Goal: Task Accomplishment & Management: Manage account settings

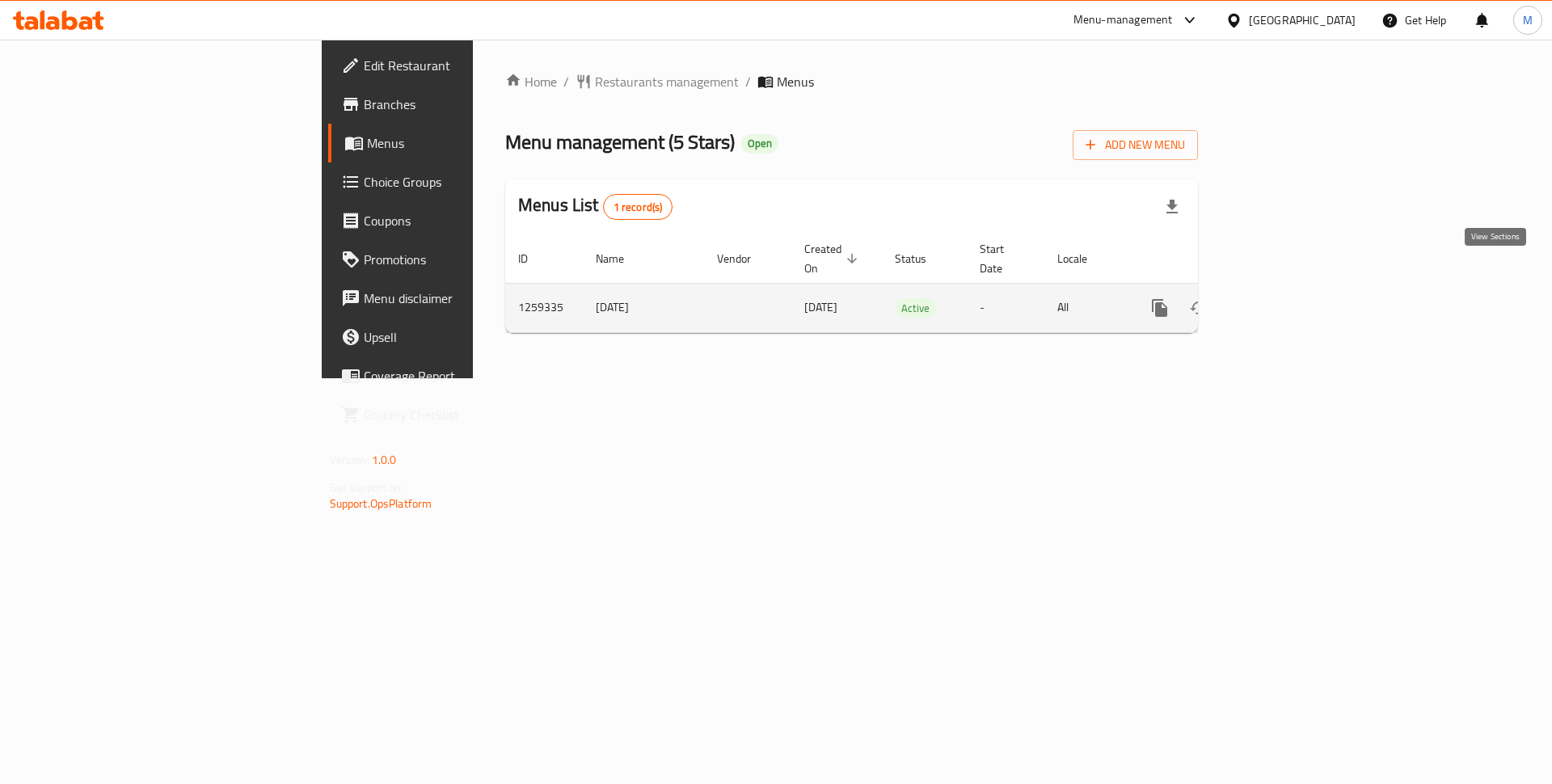
click at [1286, 298] on icon "enhanced table" at bounding box center [1276, 308] width 19 height 19
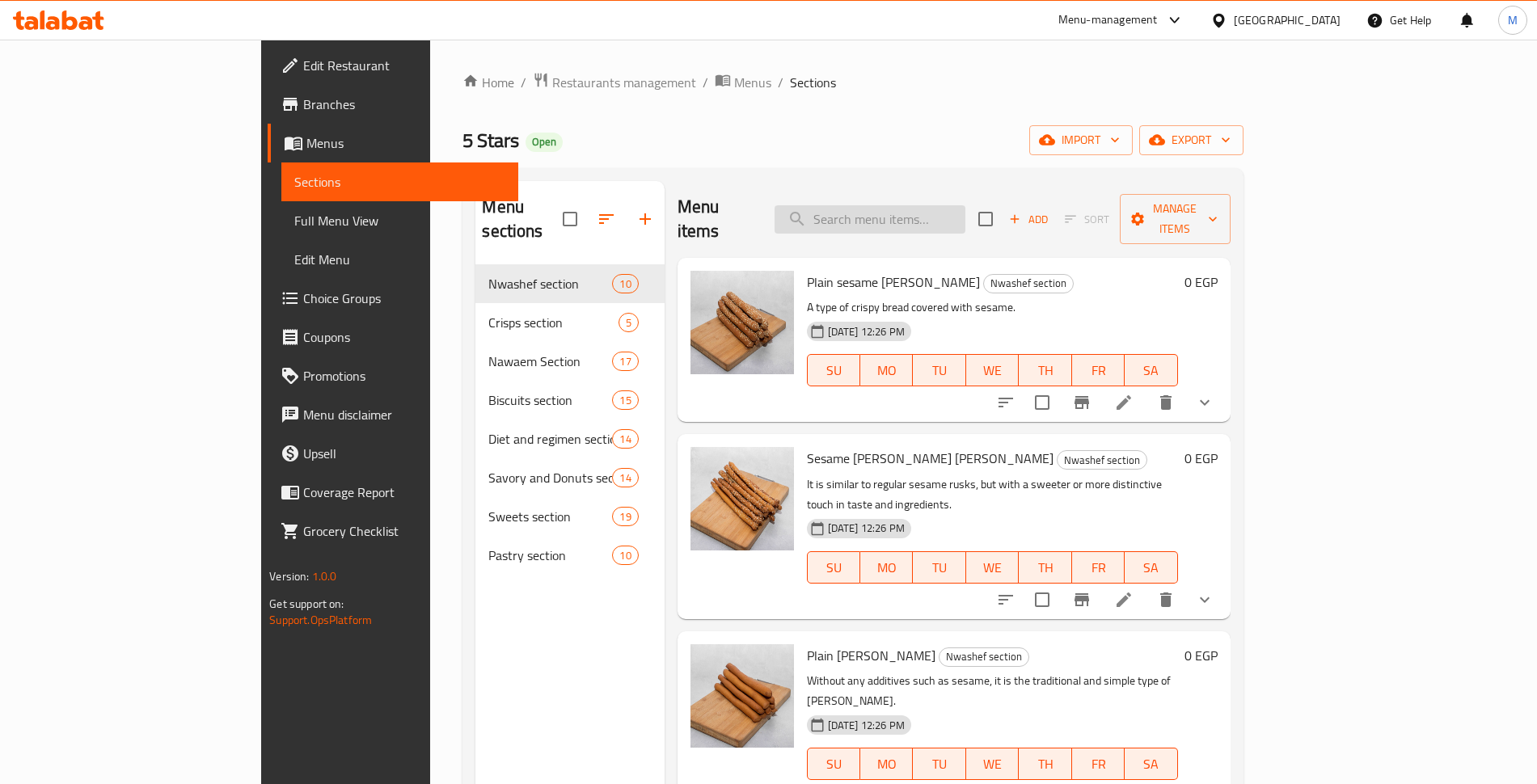
click at [941, 206] on input "search" at bounding box center [870, 220] width 191 height 29
paste input "بسكوت لوكس طويل"
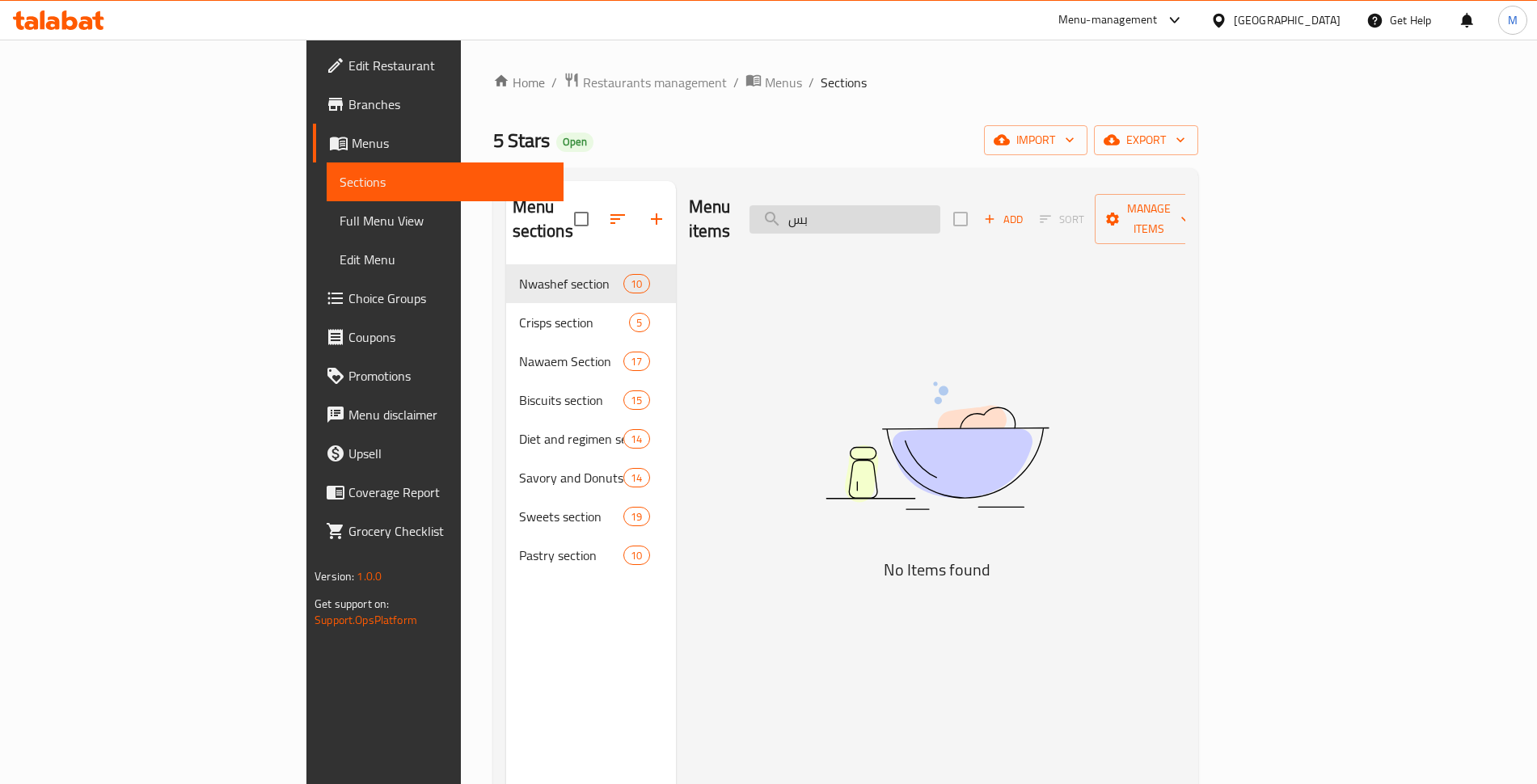
type input "ب"
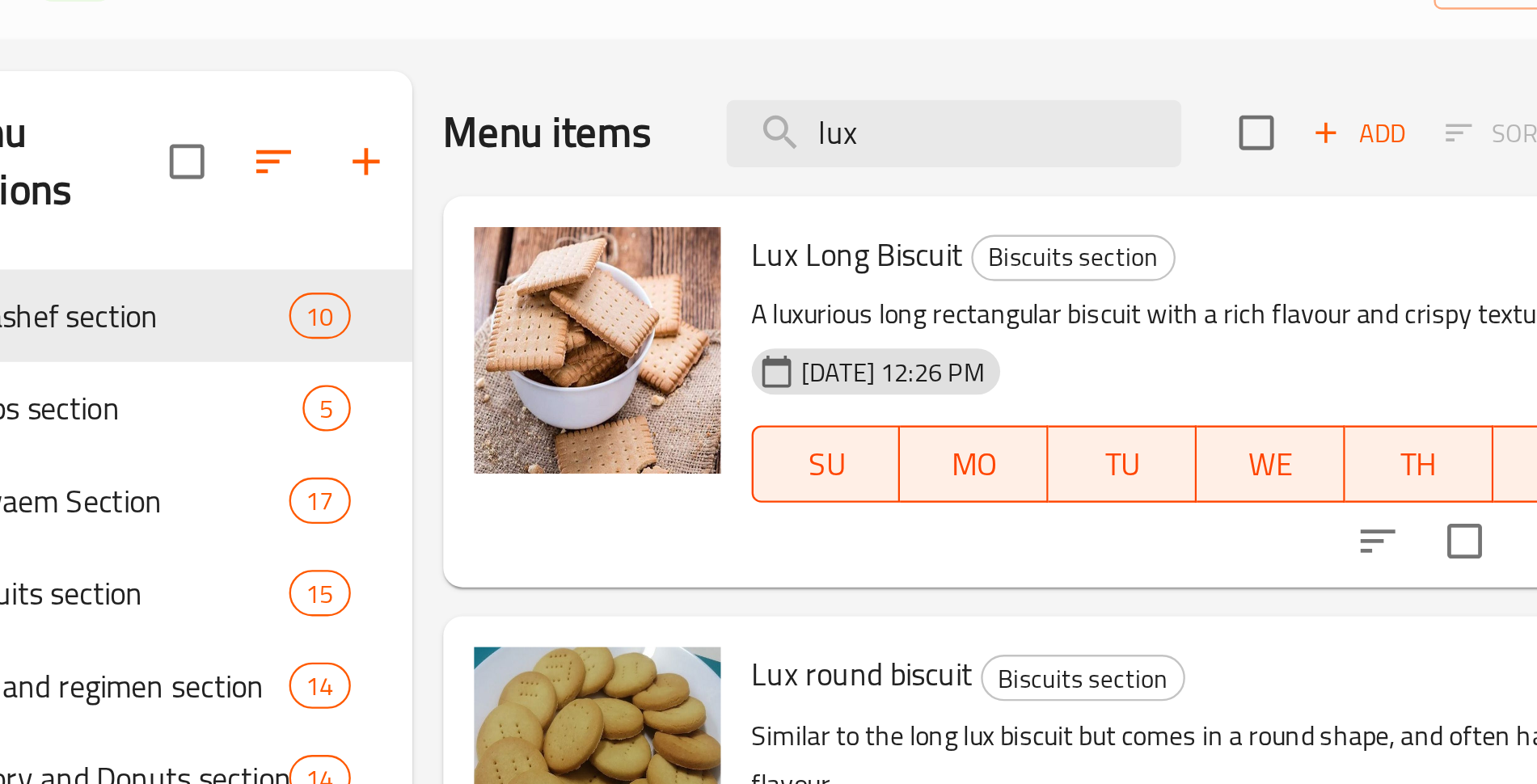
click at [794, 246] on span "Lux Long Biscuit" at bounding box center [838, 257] width 89 height 24
copy h6 "Lux Long Biscuit"
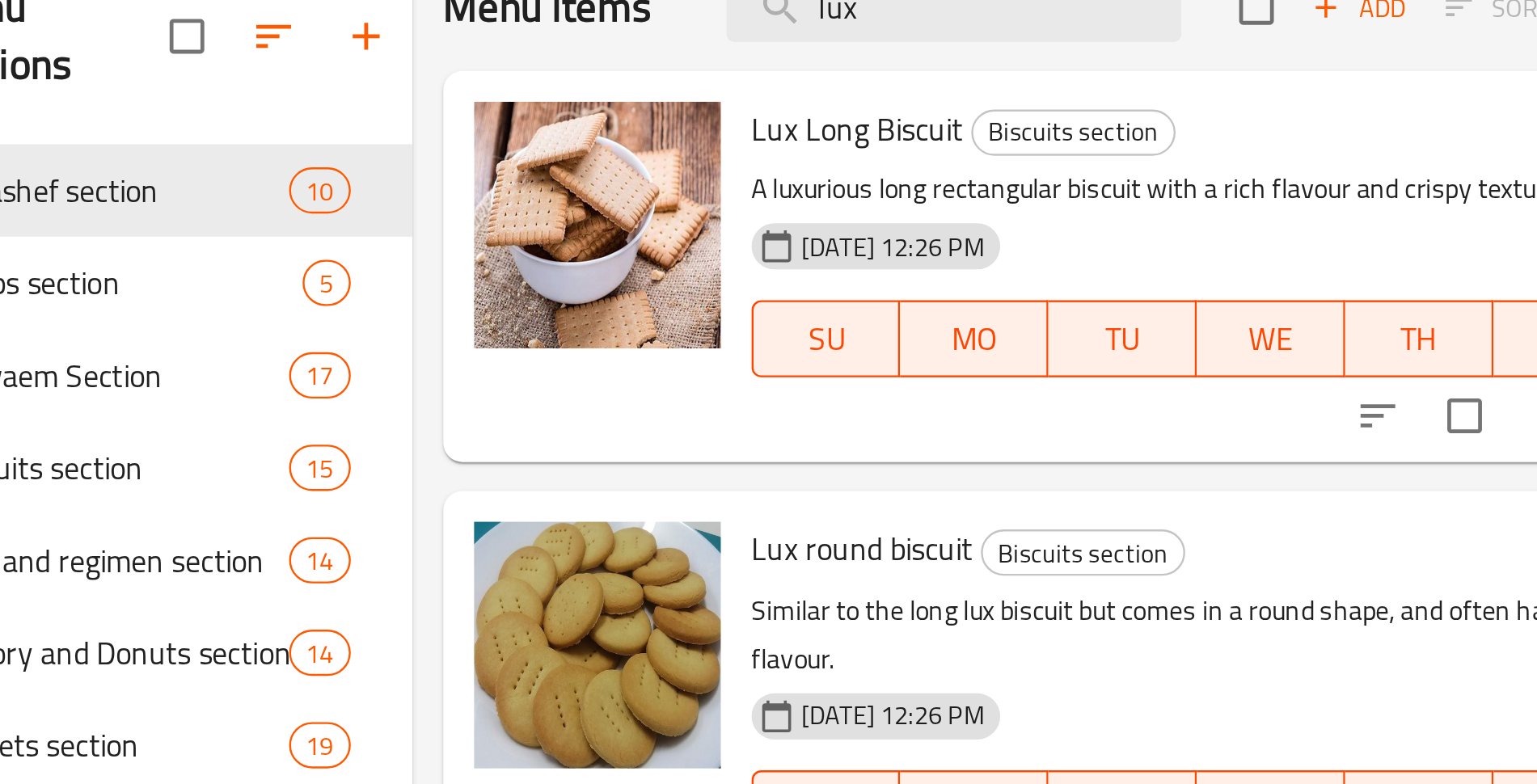
click at [794, 422] on span "Lux round biscuit" at bounding box center [840, 433] width 93 height 24
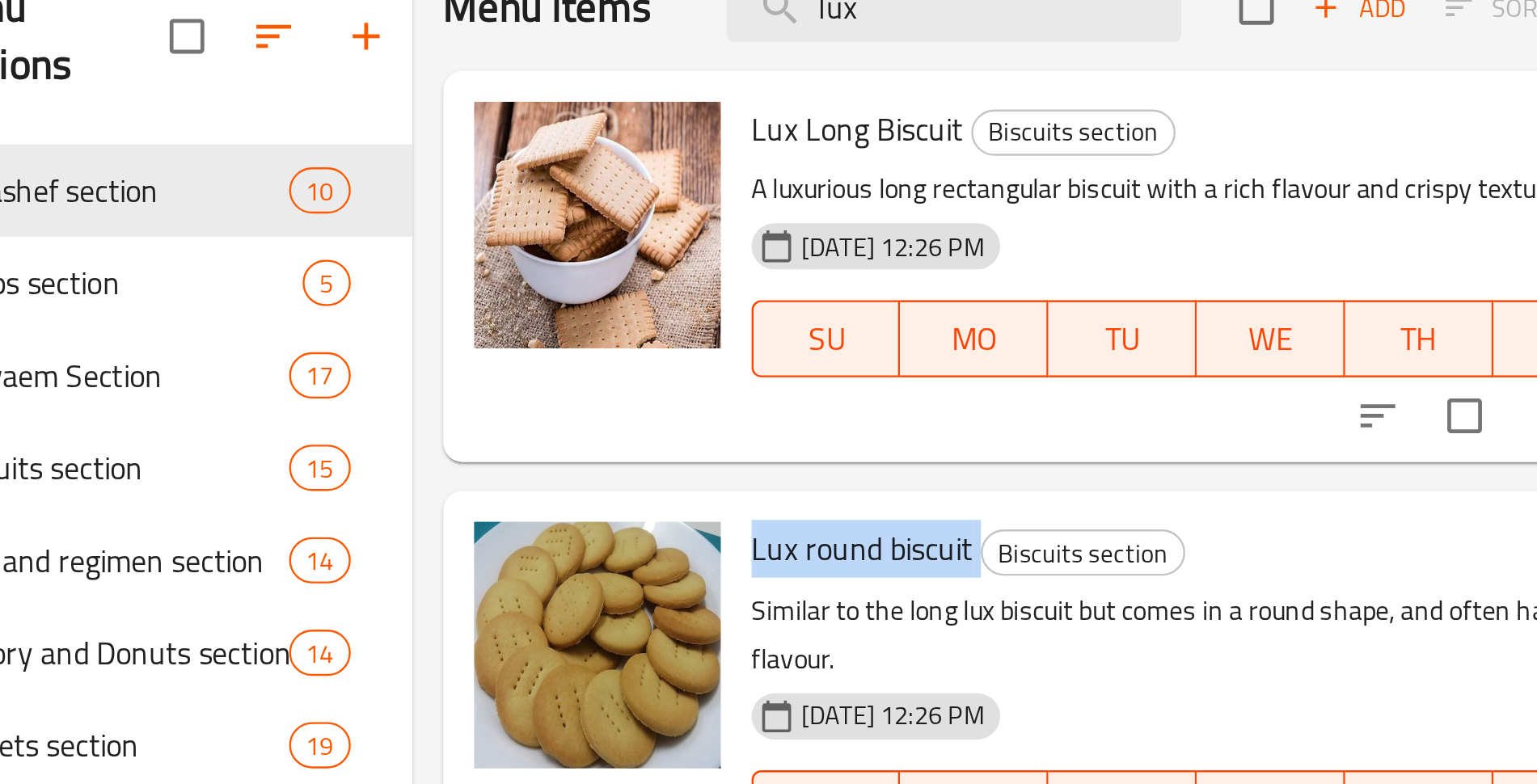
click at [794, 422] on span "Lux round biscuit" at bounding box center [840, 433] width 93 height 24
copy h6 "Lux round biscuit"
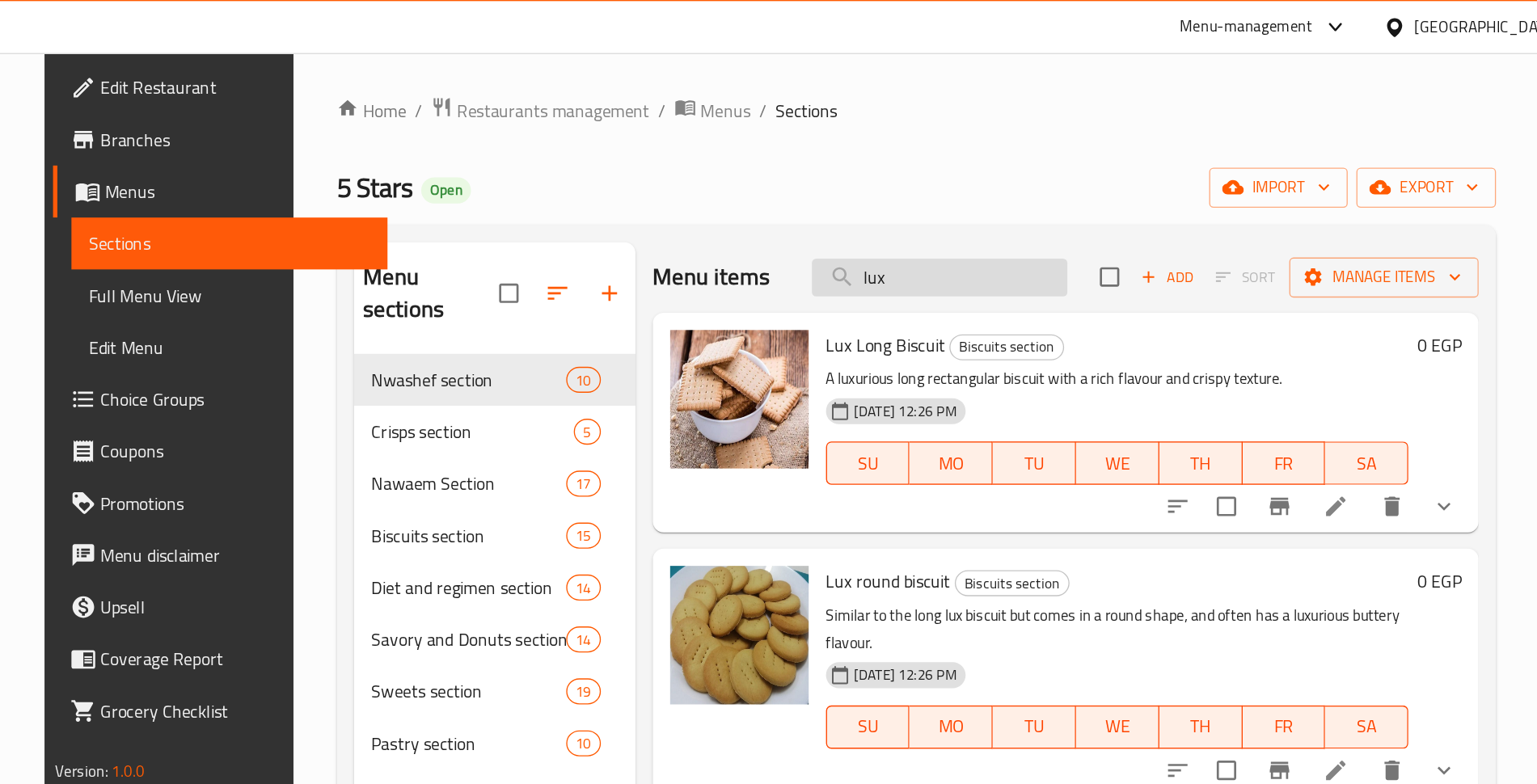
click at [969, 193] on input "lux" at bounding box center [879, 208] width 191 height 29
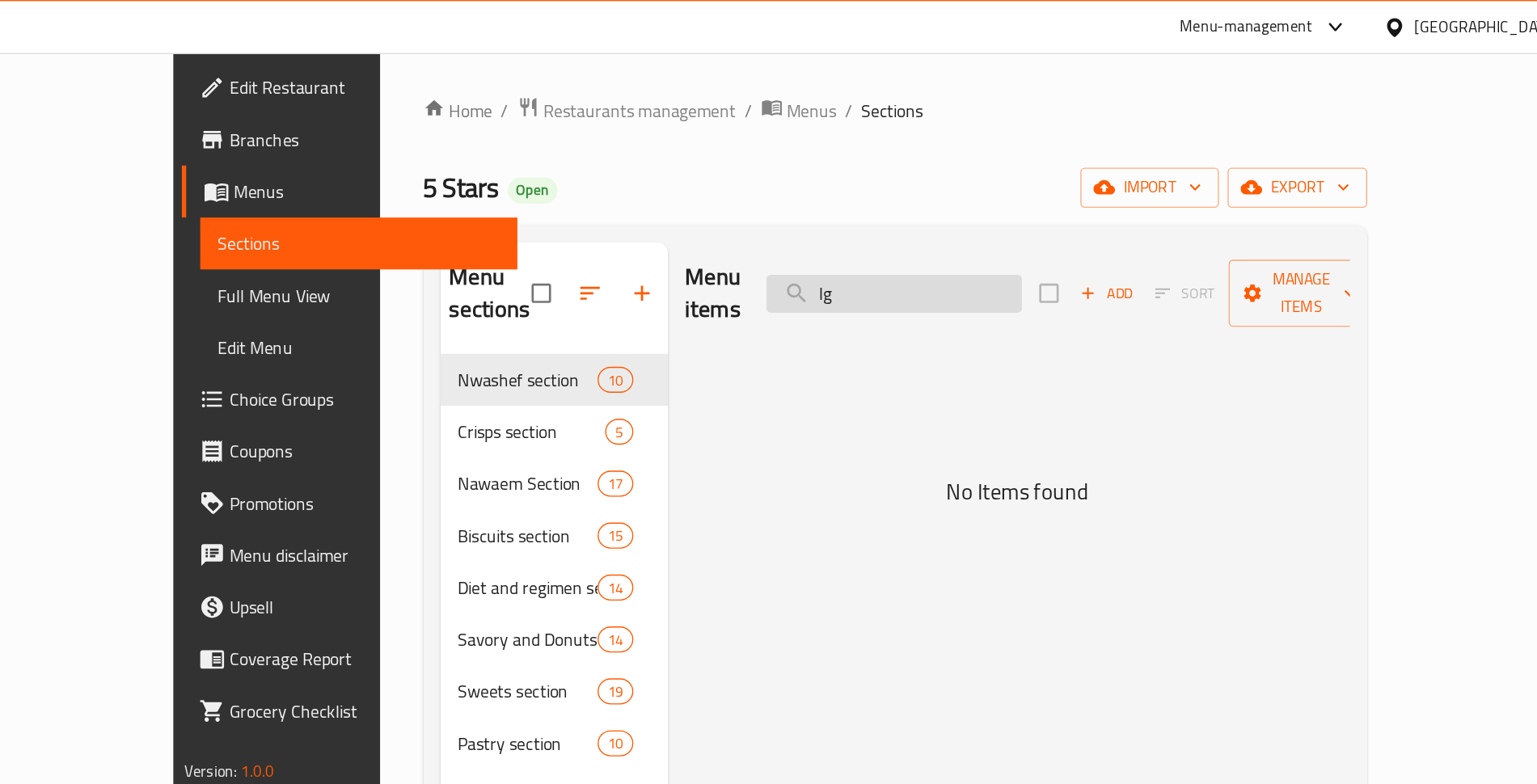
type input "l"
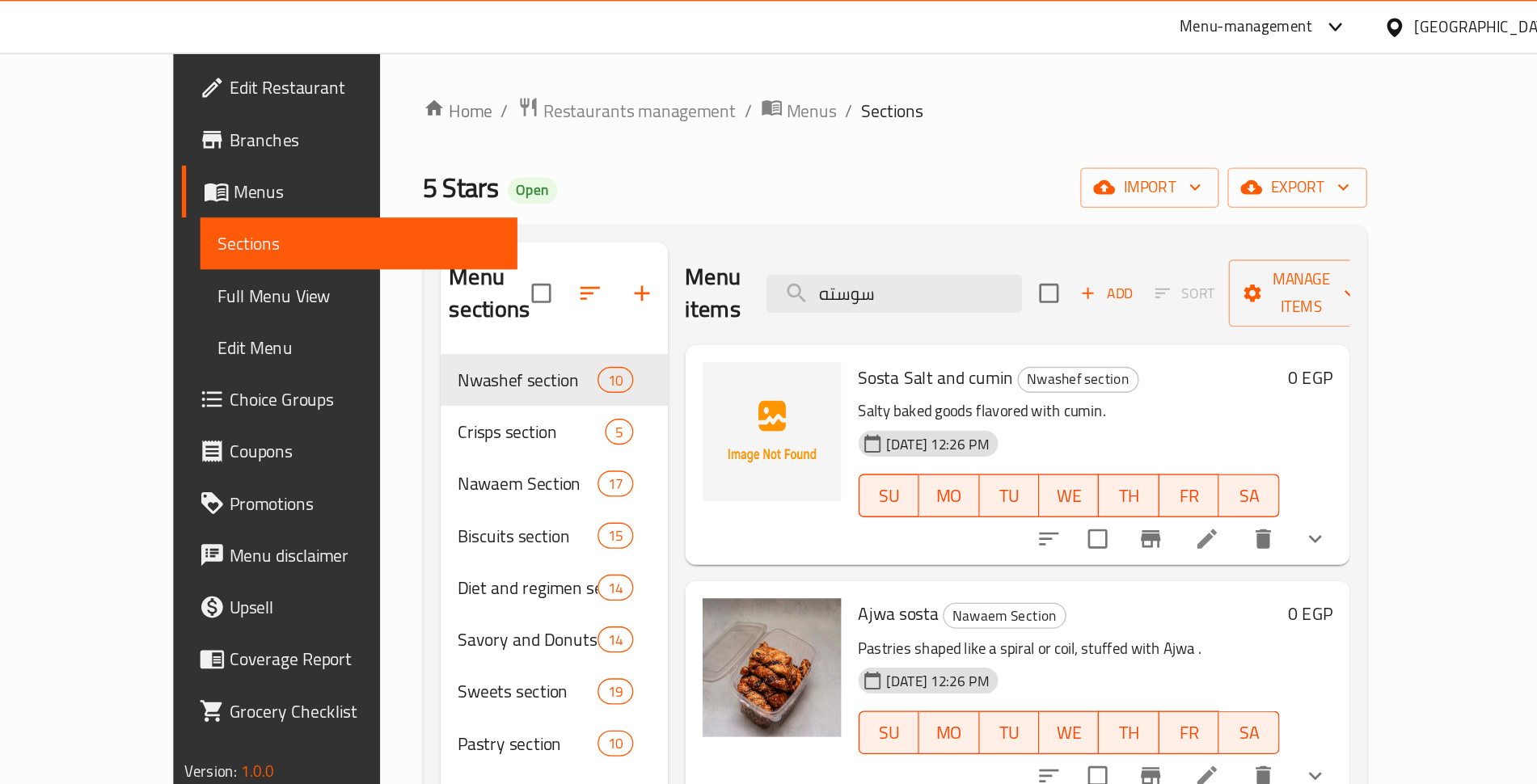
click at [819, 270] on span "Sosta Salt and cumin" at bounding box center [876, 281] width 115 height 24
copy h6 "Sosta Salt and cumin"
click at [940, 206] on input "سوسته" at bounding box center [844, 220] width 191 height 29
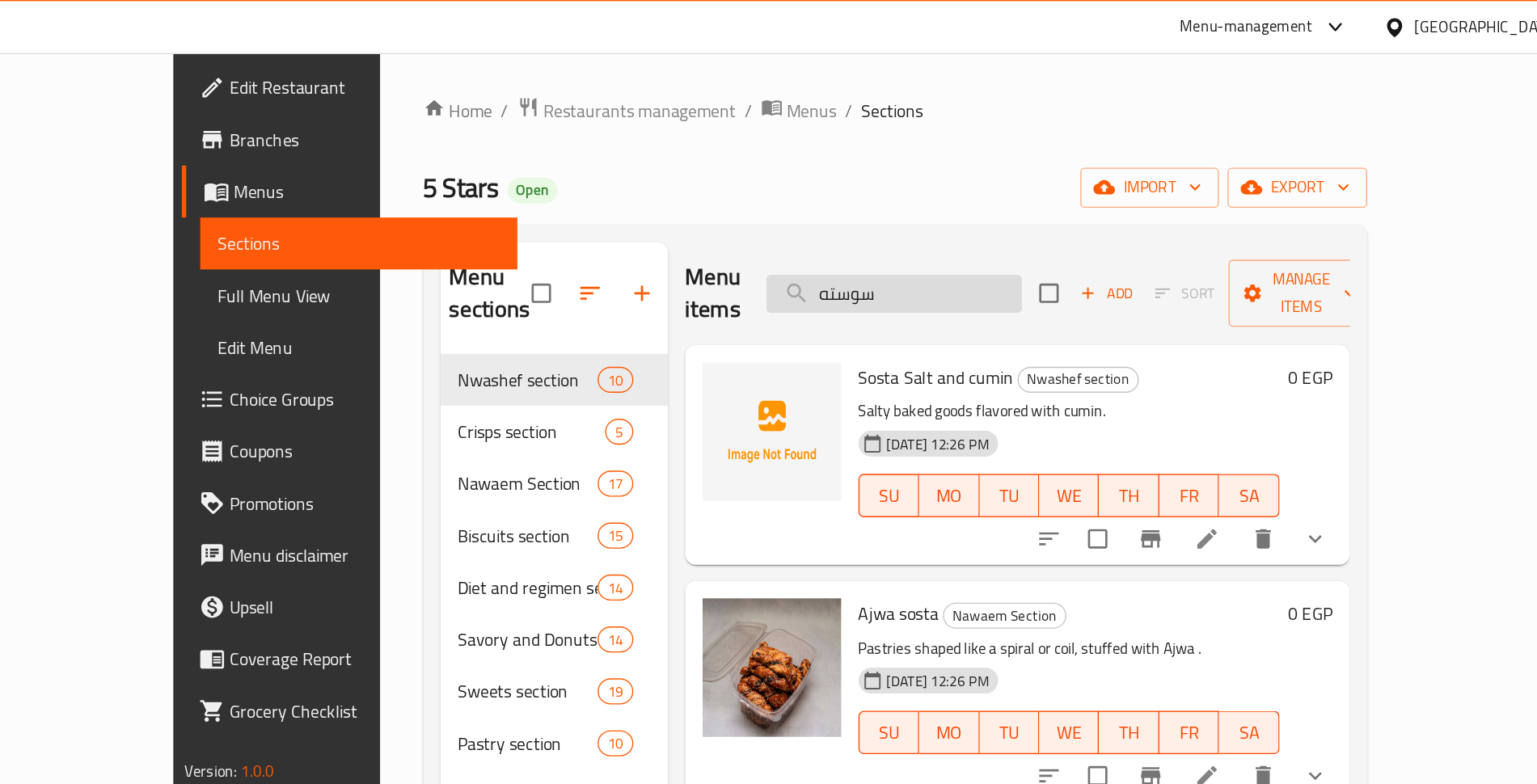
click at [940, 206] on input "سوسته" at bounding box center [844, 220] width 191 height 29
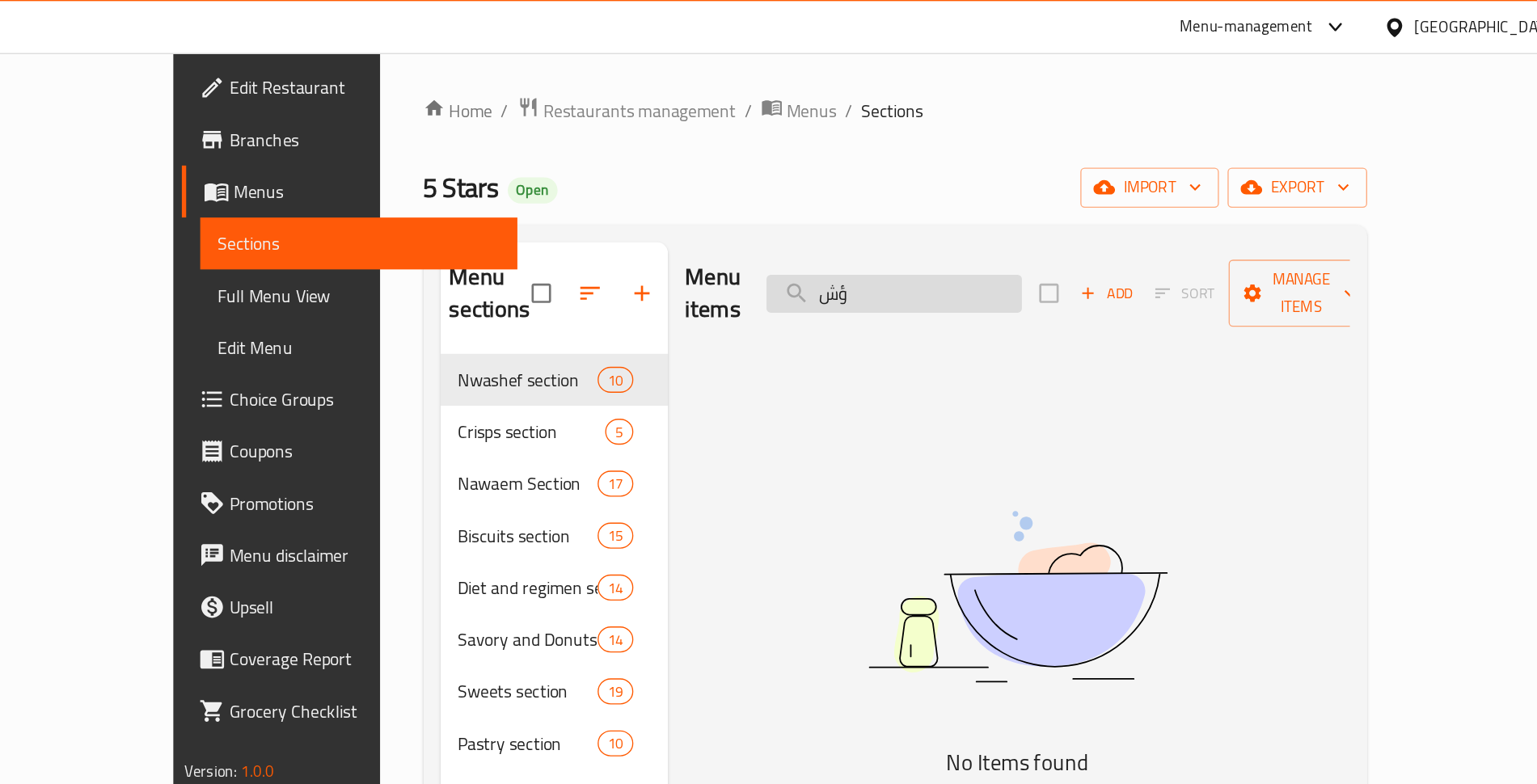
type input "ؤ"
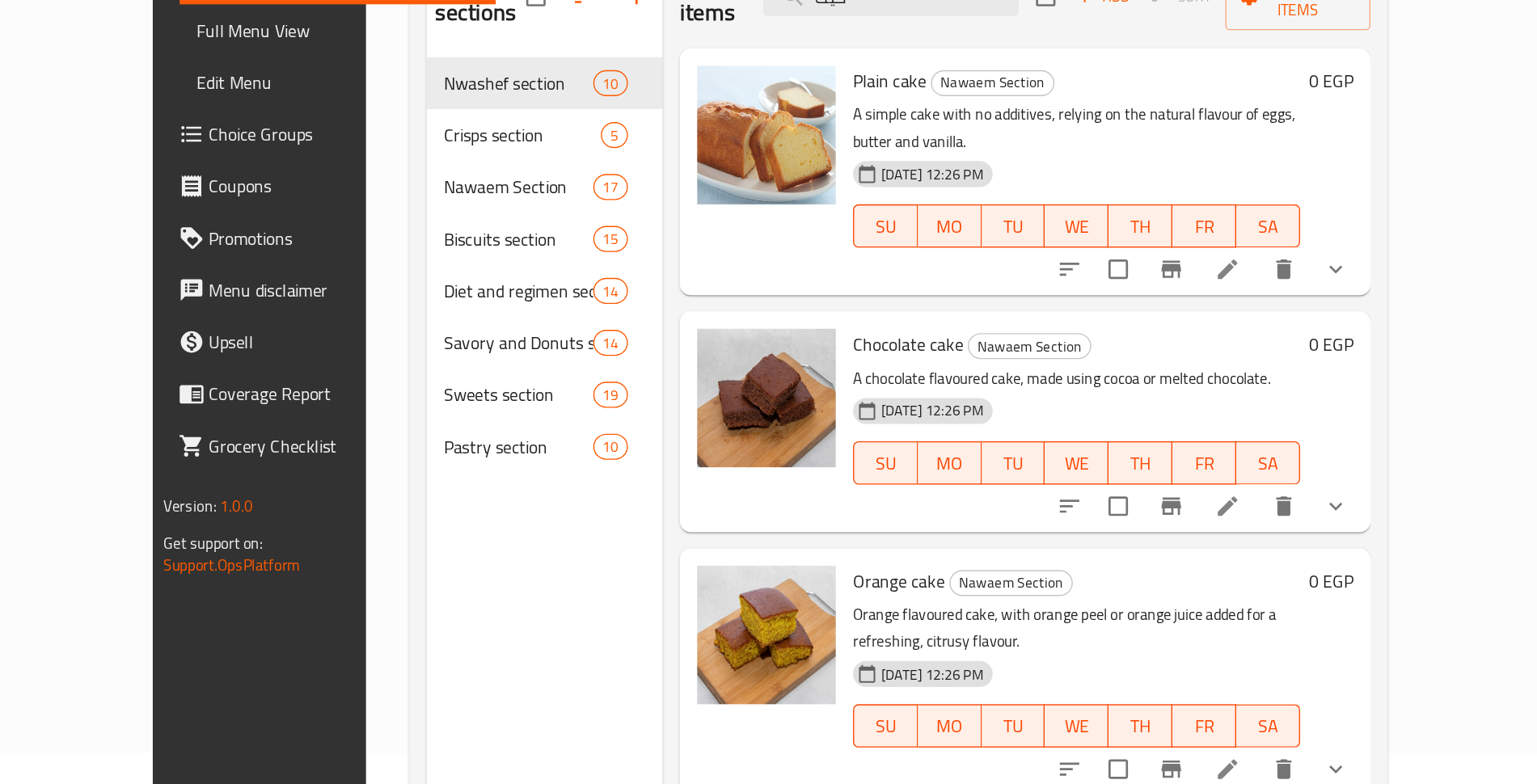
scroll to position [28, 0]
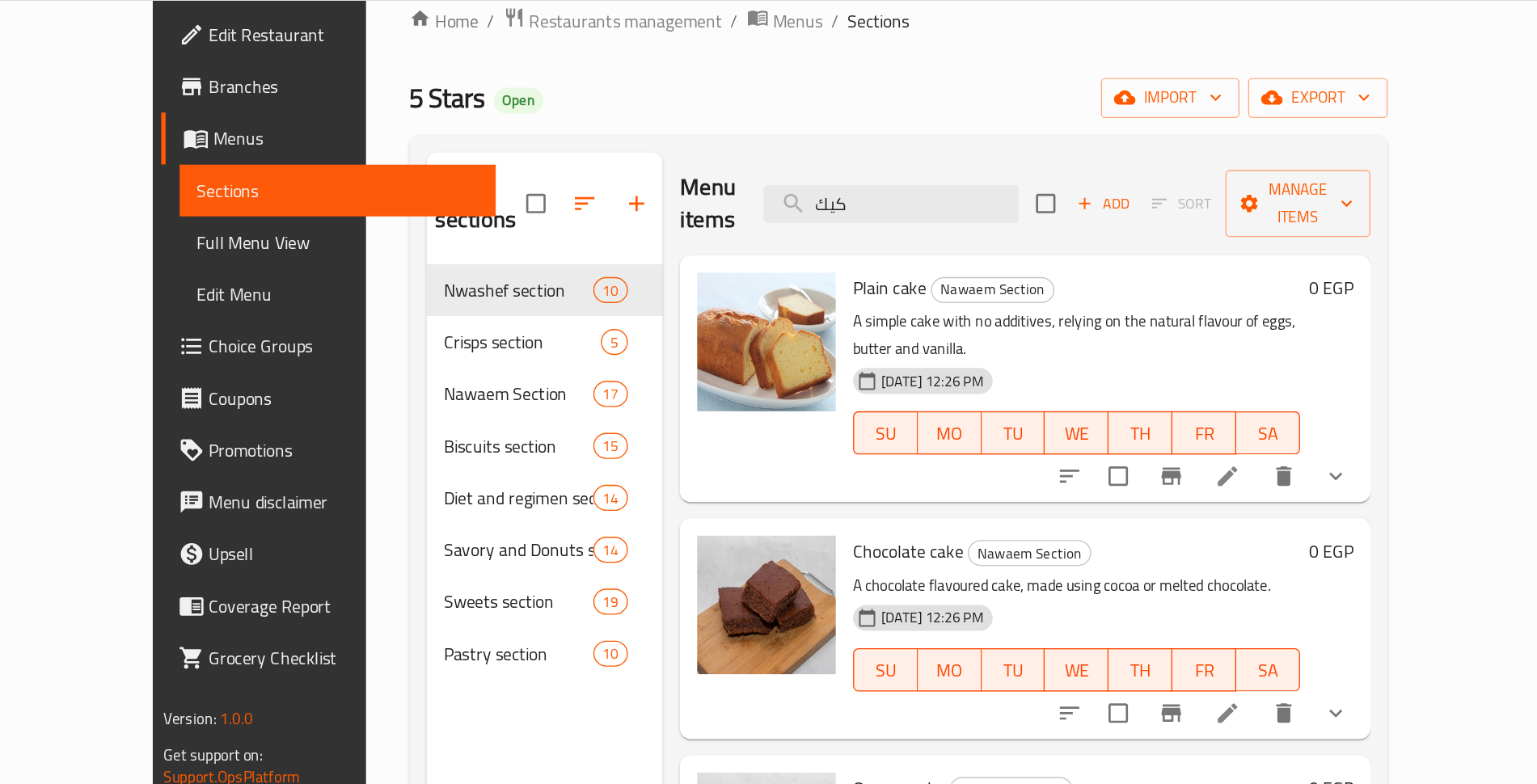
click at [814, 243] on span "Plain cake" at bounding box center [841, 254] width 55 height 24
copy h6 "Plain cake"
click at [938, 178] on input "كيك" at bounding box center [842, 192] width 191 height 29
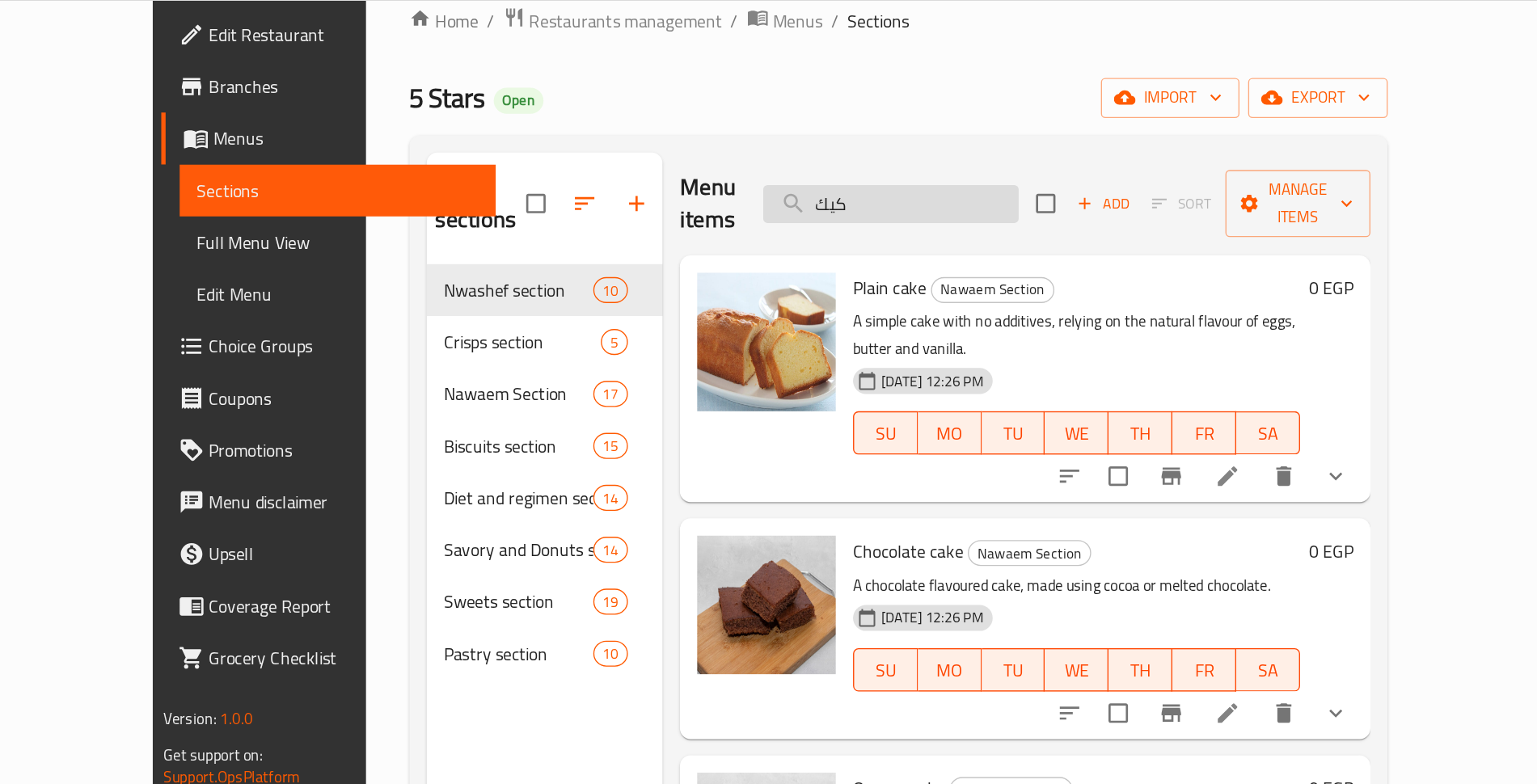
click at [938, 178] on input "كيك" at bounding box center [842, 192] width 191 height 29
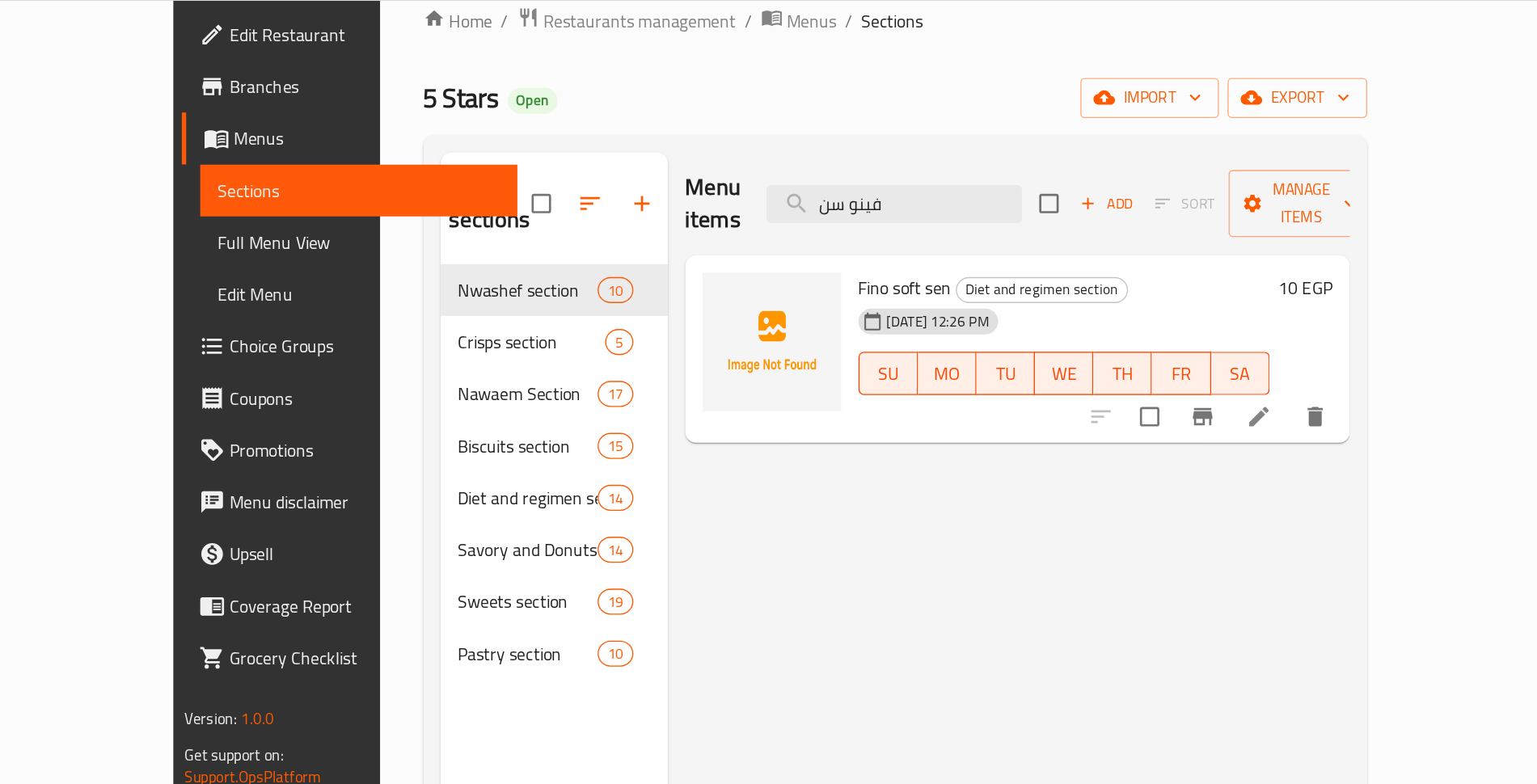
click at [819, 243] on span "Fino soft sen" at bounding box center [853, 254] width 70 height 24
copy h6 "Fino soft sen"
click at [940, 178] on input "فينو سن" at bounding box center [844, 192] width 191 height 29
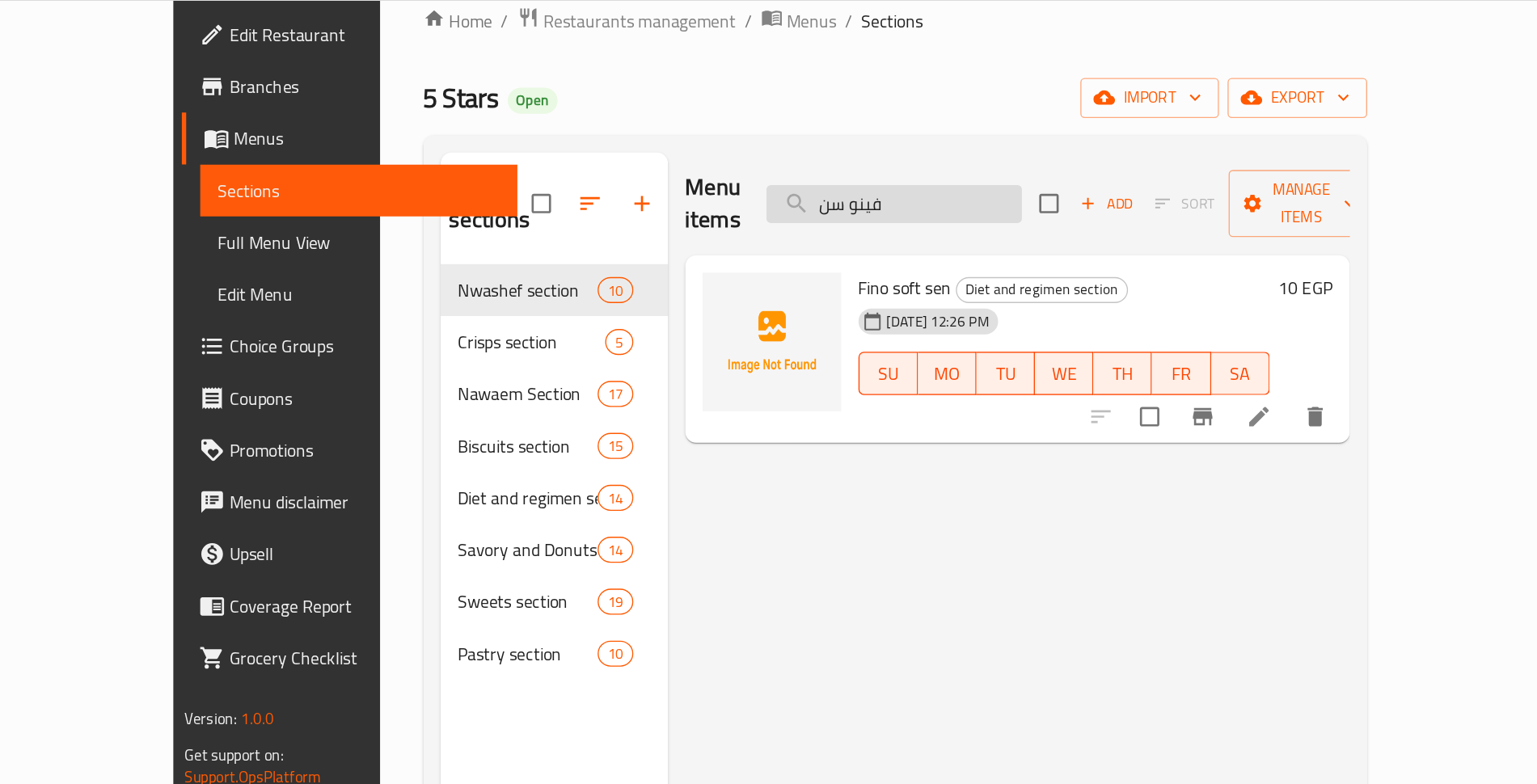
click at [940, 178] on input "فينو سن" at bounding box center [844, 192] width 191 height 29
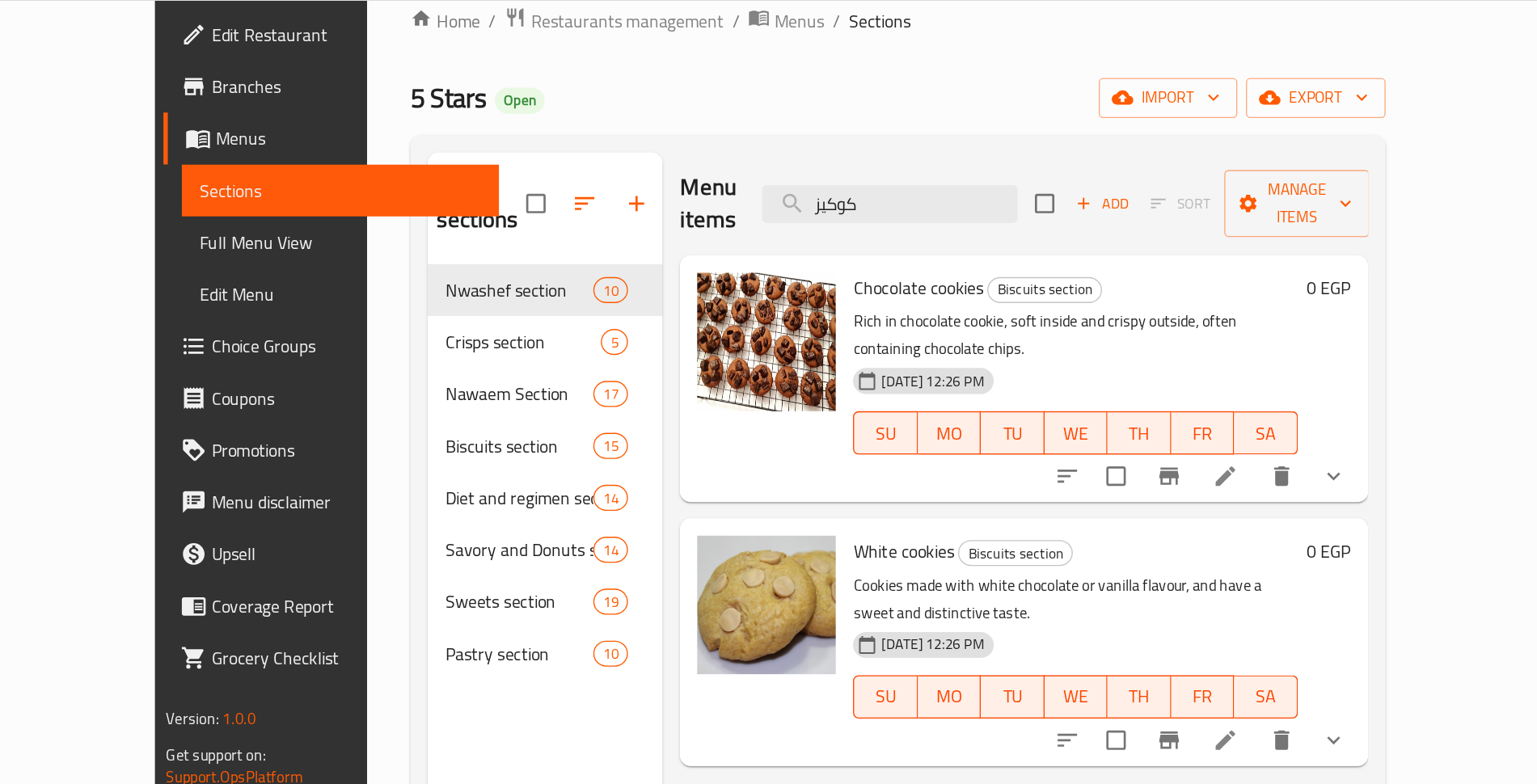
click at [814, 439] on span "White cookies" at bounding box center [851, 451] width 75 height 24
copy h6 "White cookies"
click at [814, 439] on span "White cookies" at bounding box center [851, 451] width 75 height 24
click at [937, 178] on input "كوكيز" at bounding box center [841, 192] width 191 height 29
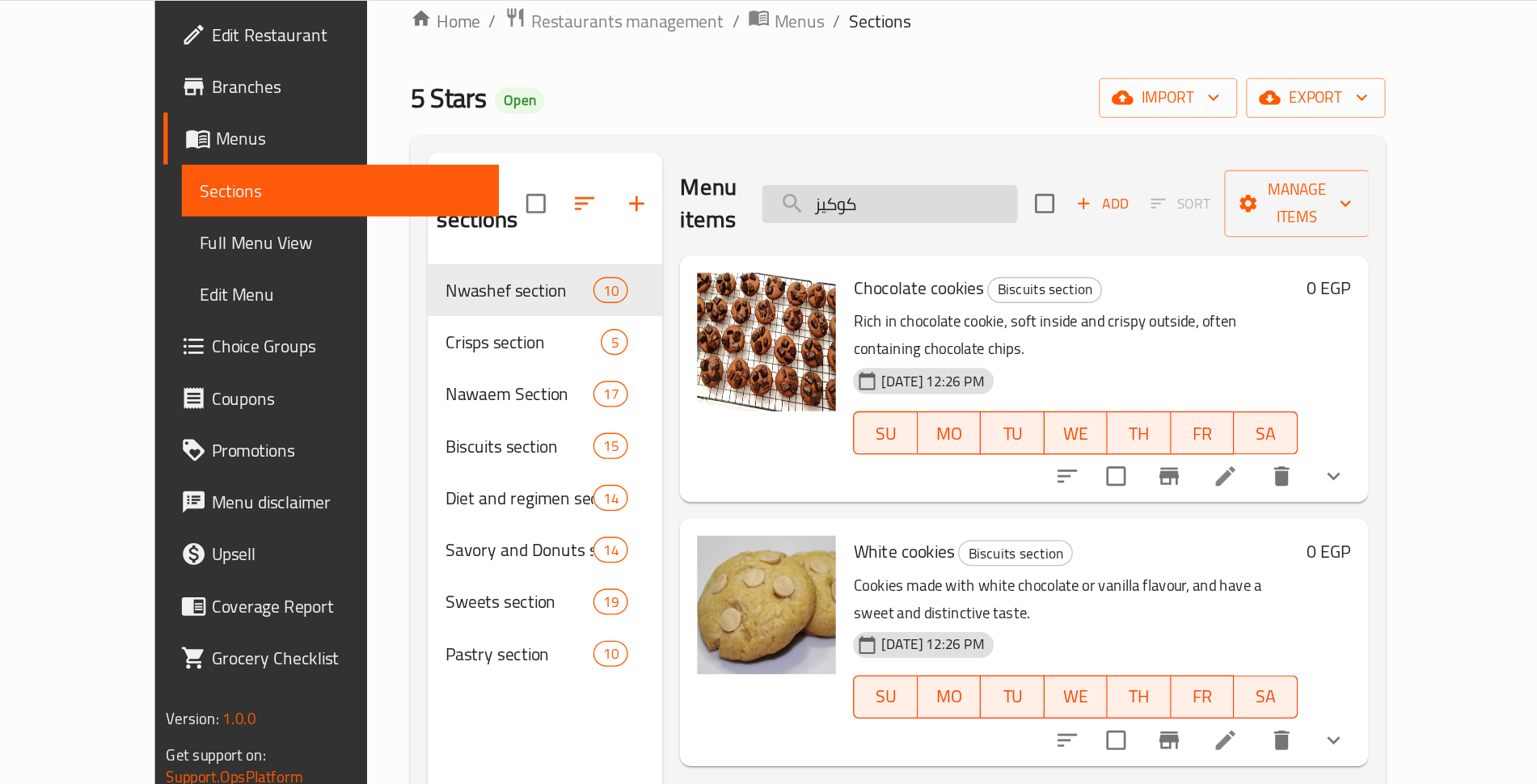
click at [937, 178] on input "كوكيز" at bounding box center [841, 192] width 191 height 29
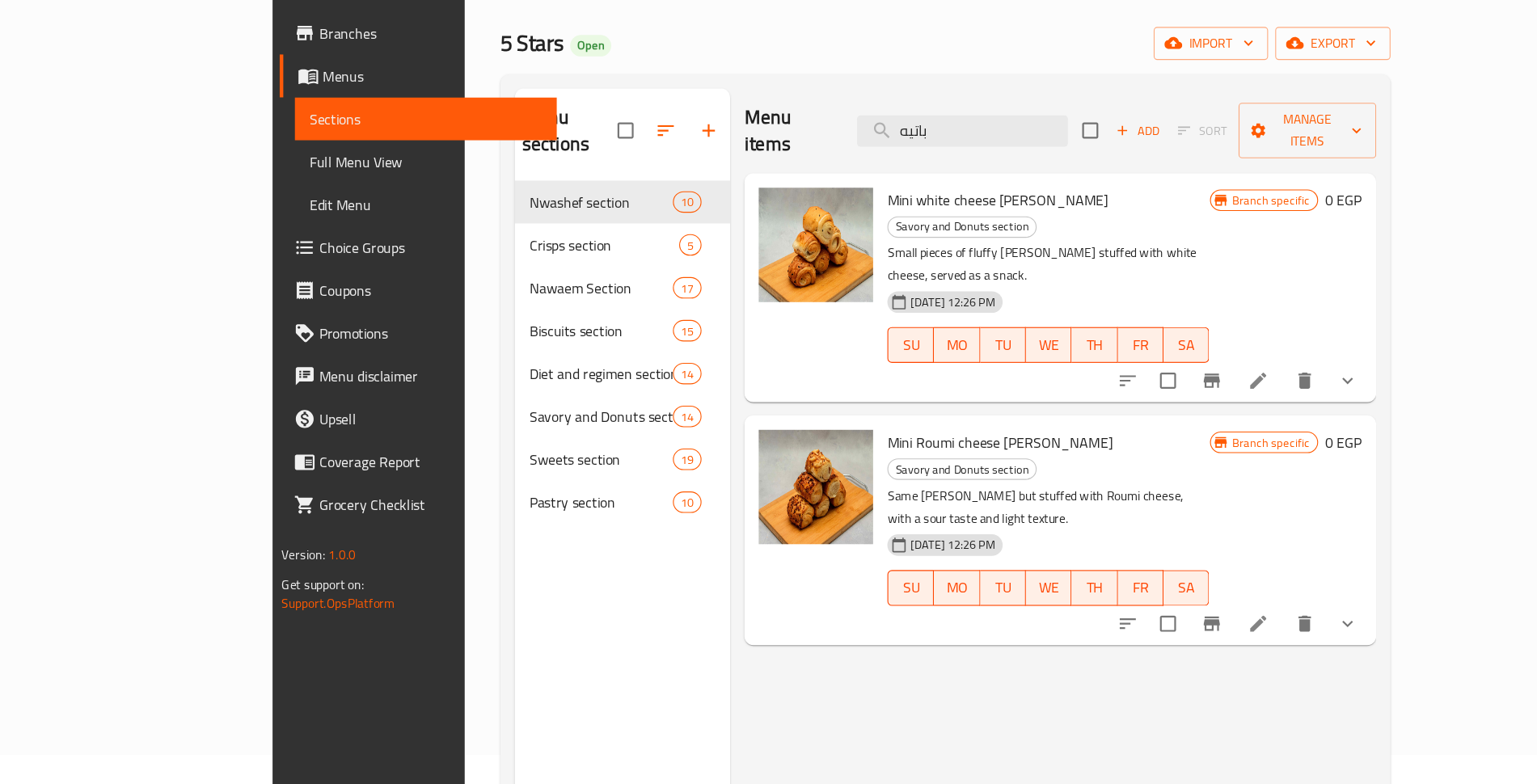
scroll to position [26, 0]
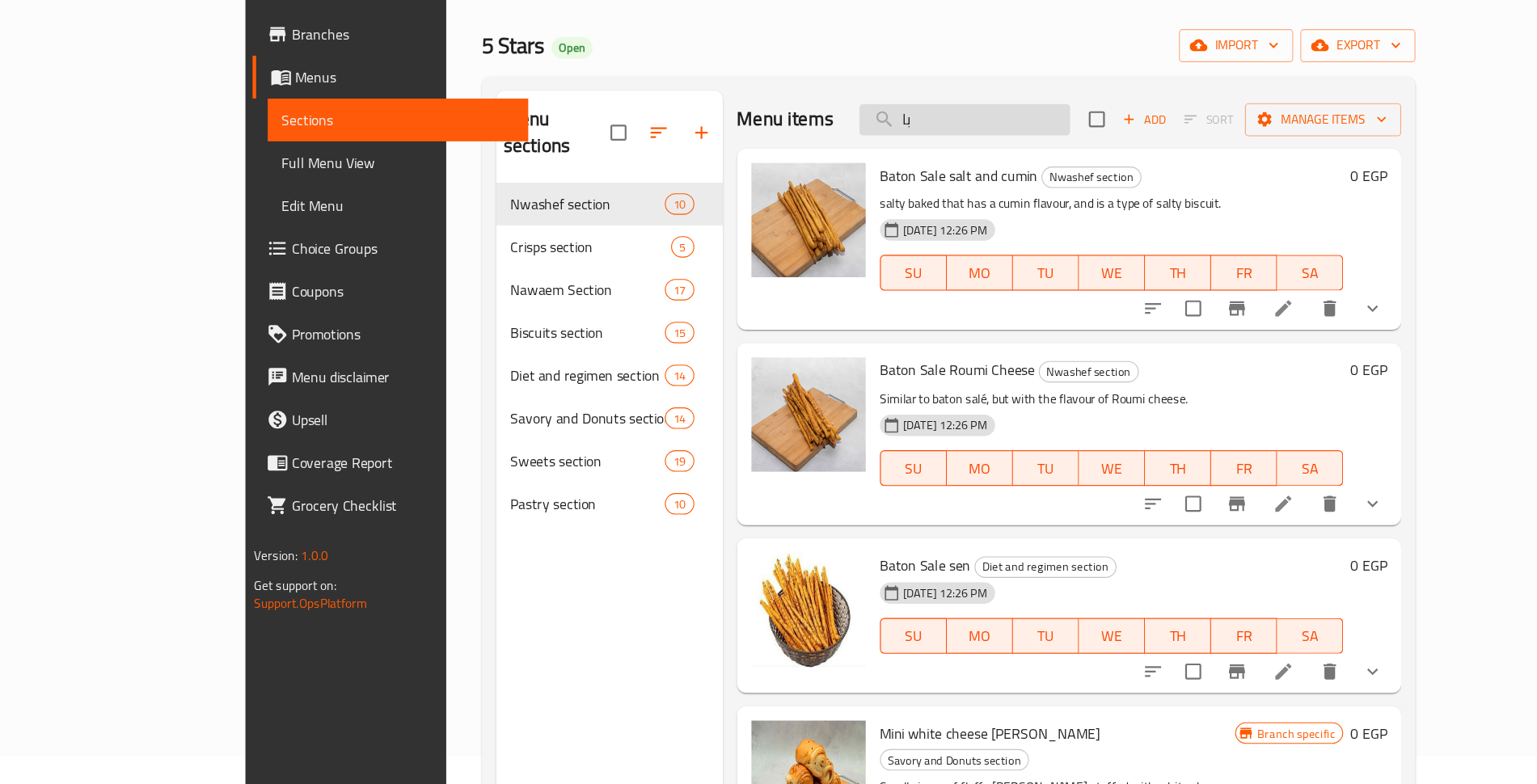
type input "ب"
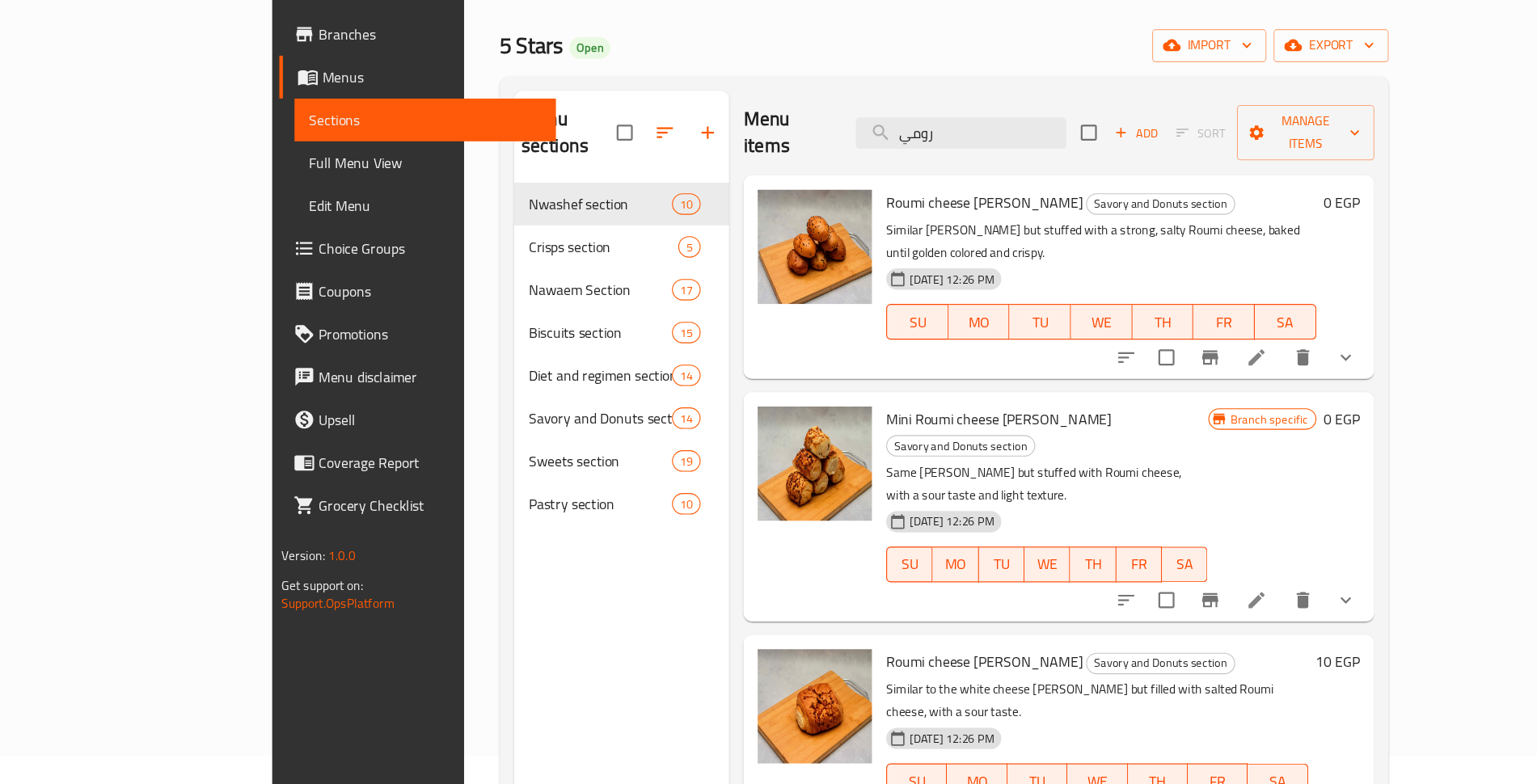
scroll to position [25, 0]
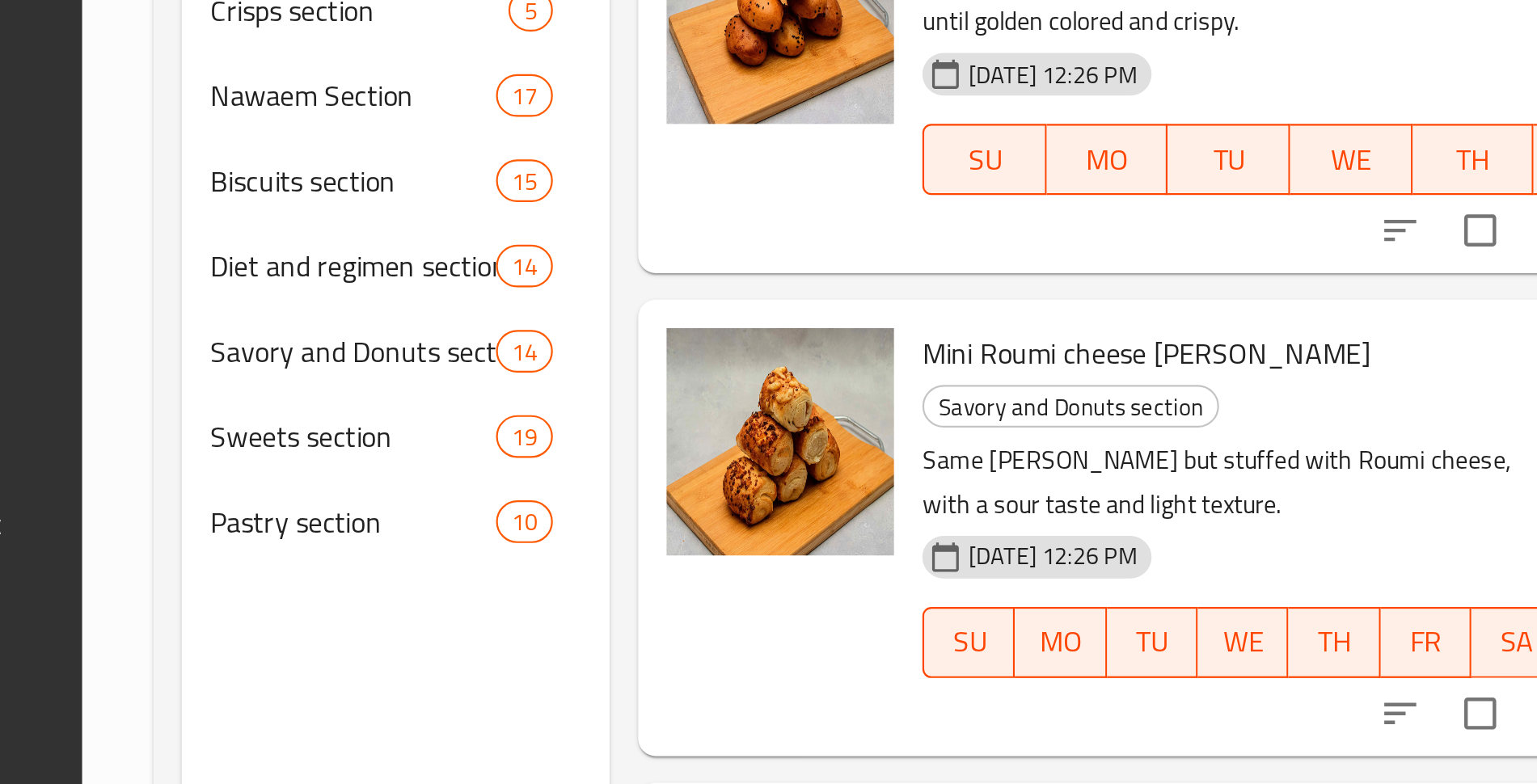
type input "رومي"
click at [802, 661] on span "Roumi cheese [PERSON_NAME]" at bounding box center [891, 673] width 178 height 24
copy h6 "Roumi cheese [PERSON_NAME]"
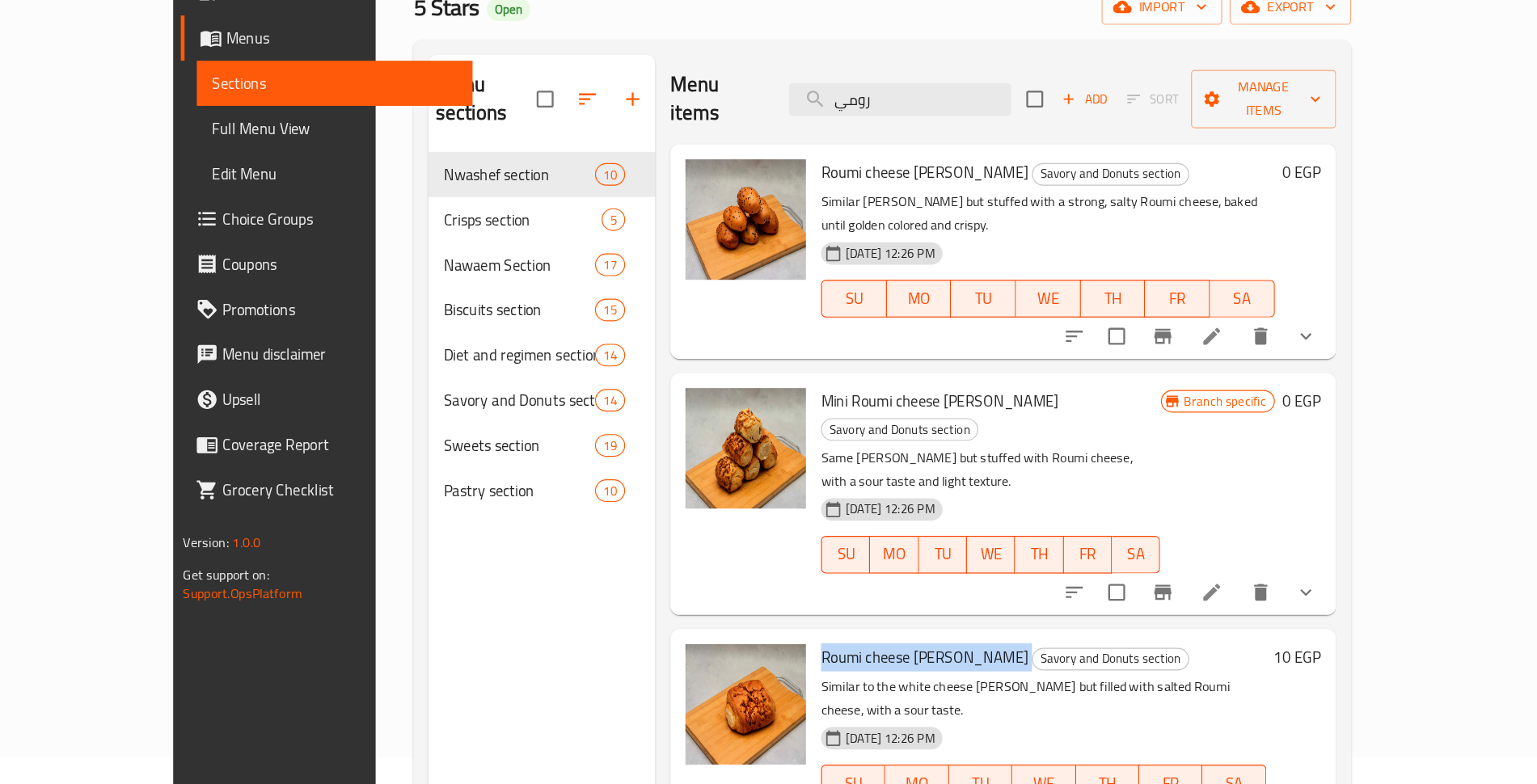
scroll to position [23, 0]
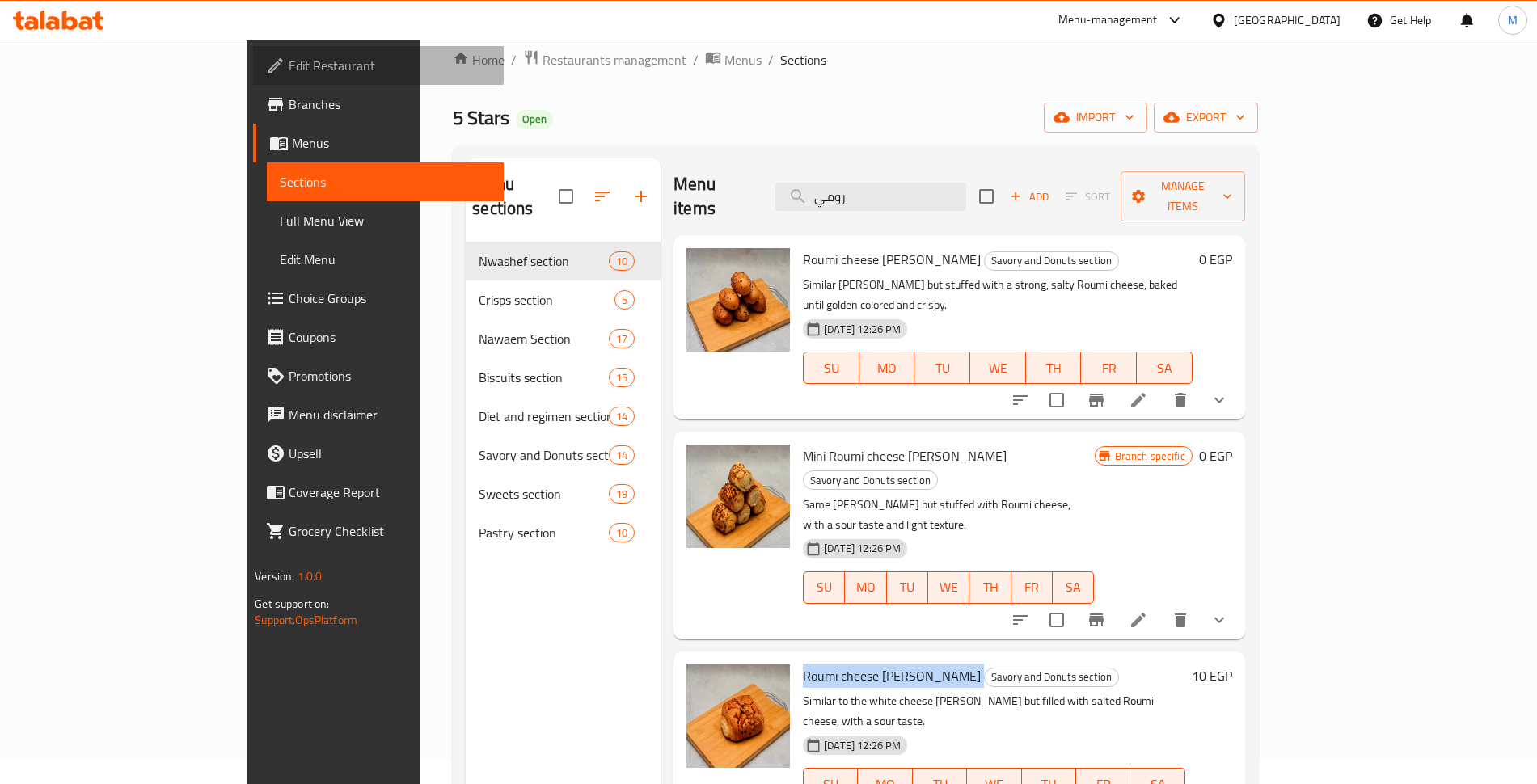
click at [289, 57] on span "Edit Restaurant" at bounding box center [389, 66] width 201 height 19
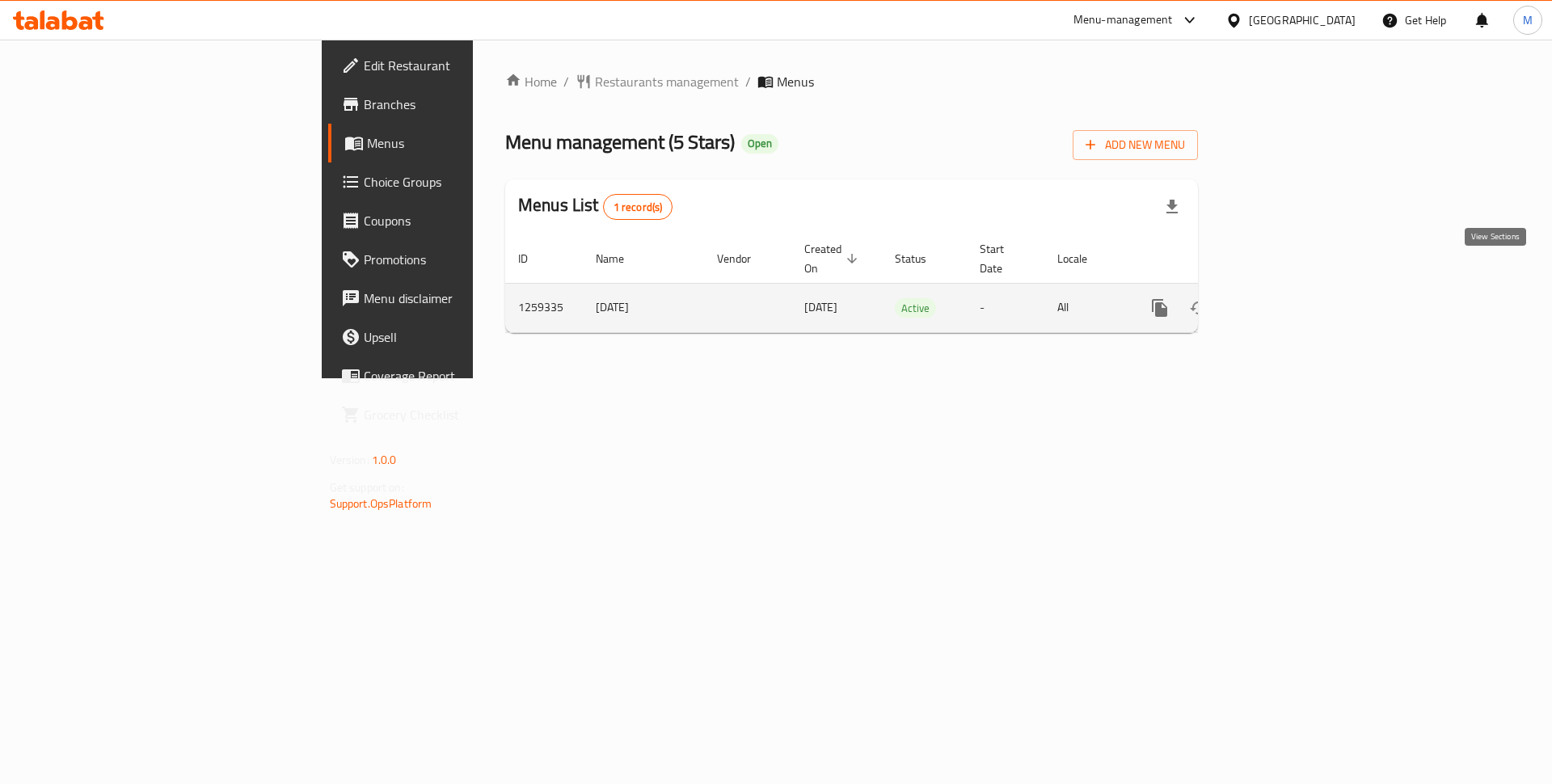
click at [1286, 298] on icon "enhanced table" at bounding box center [1276, 308] width 19 height 19
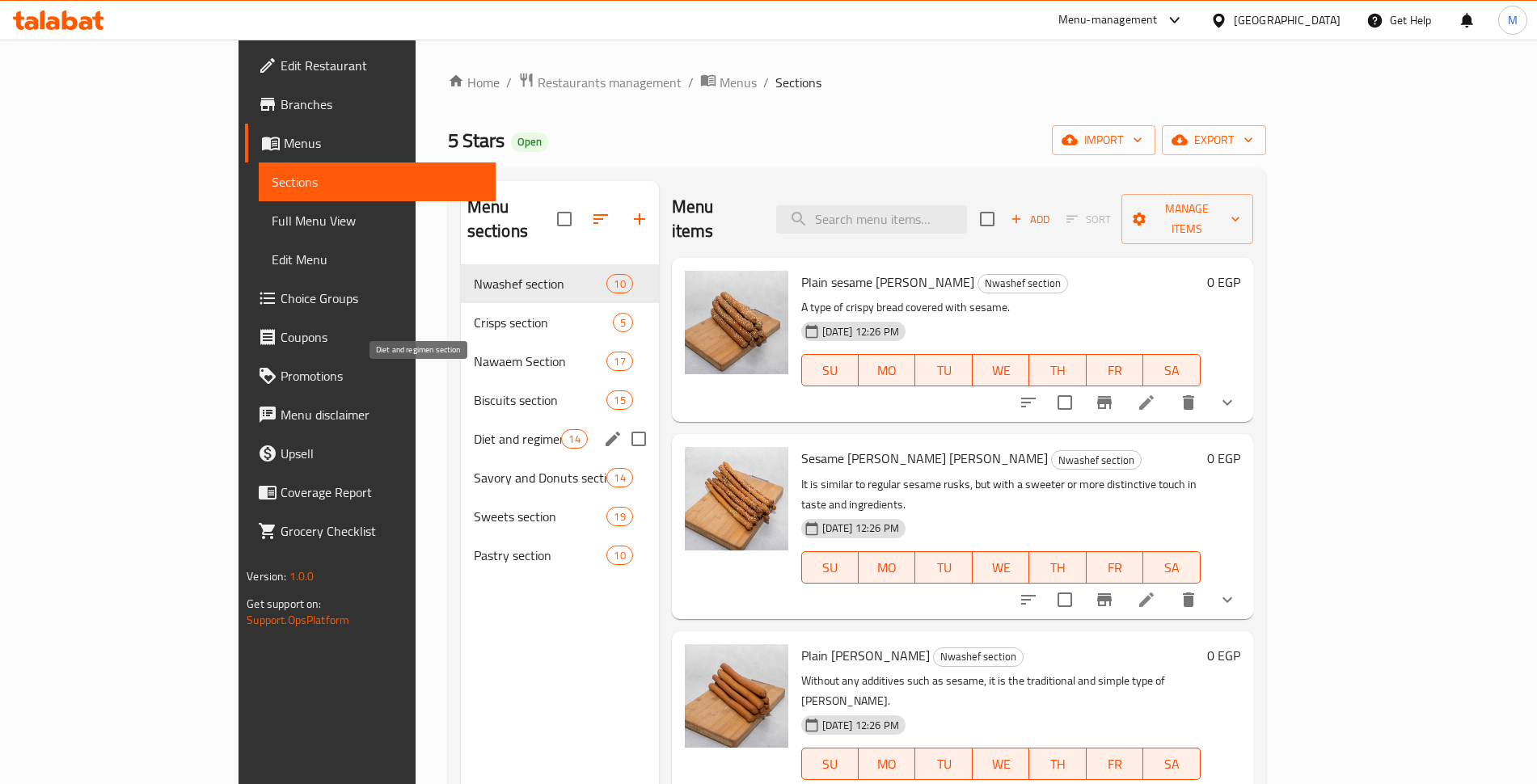
drag, startPoint x: 300, startPoint y: 372, endPoint x: 435, endPoint y: 378, distance: 135.1
click at [448, 378] on div "Menu sections Nwashef section 10 Crisps section 5 Nawaem Section 17 Biscuits se…" at bounding box center [857, 573] width 819 height 810
click at [461, 419] on div "Diet and regimen section 14" at bounding box center [560, 438] width 198 height 39
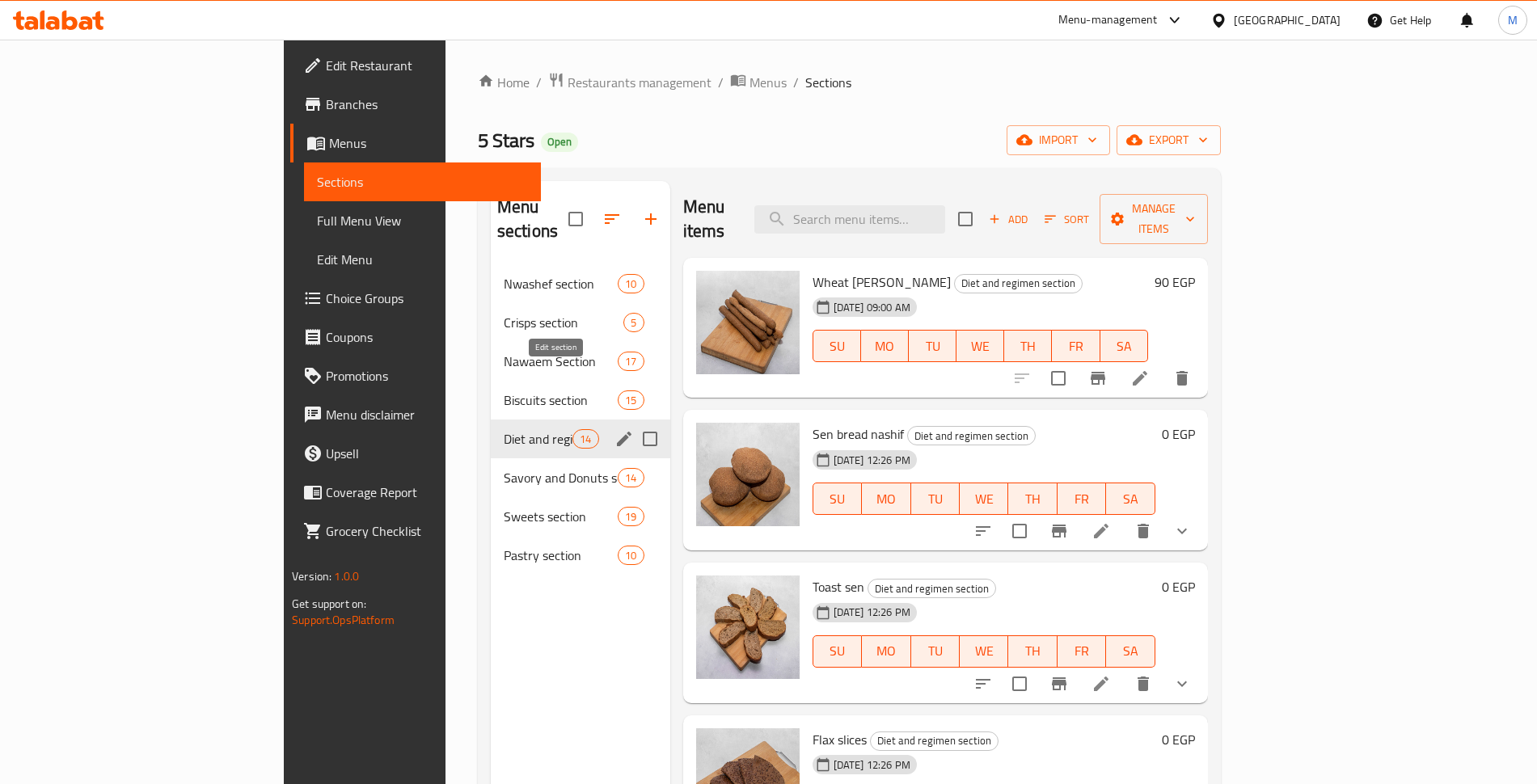
click at [615, 430] on icon "edit" at bounding box center [624, 439] width 19 height 19
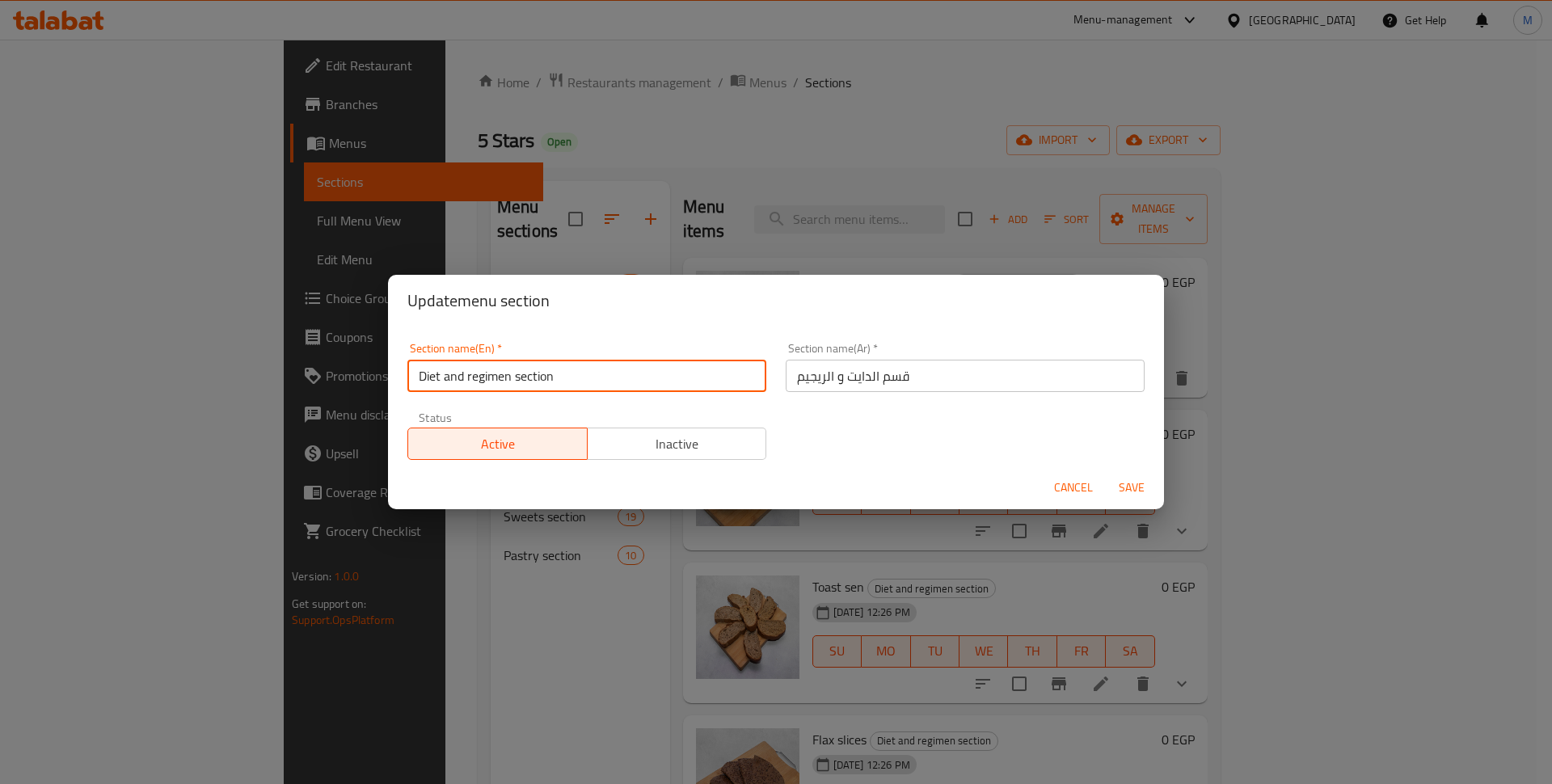
click at [556, 371] on input "Diet and regimen section" at bounding box center [587, 376] width 359 height 32
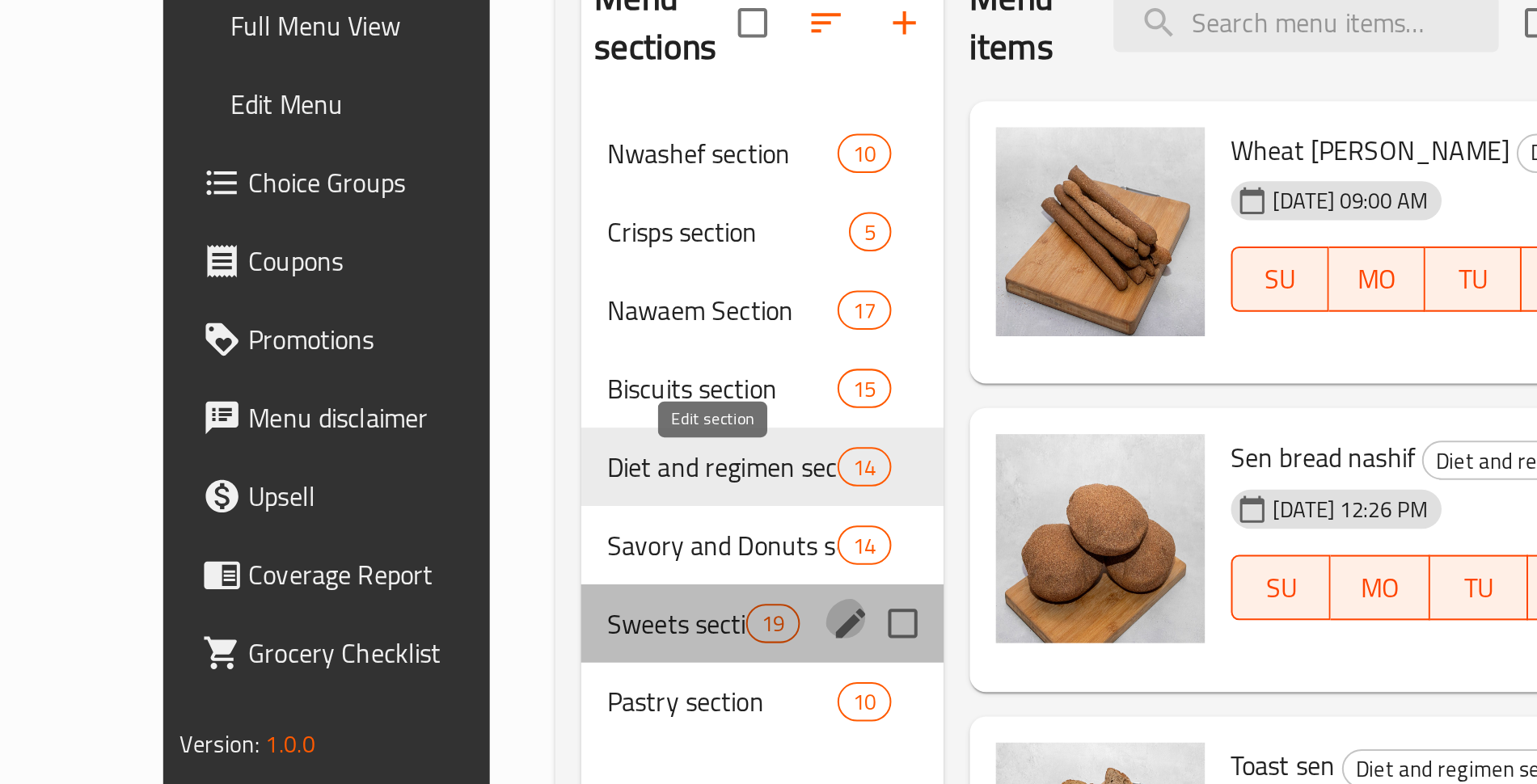
click at [615, 507] on icon "edit" at bounding box center [624, 516] width 19 height 19
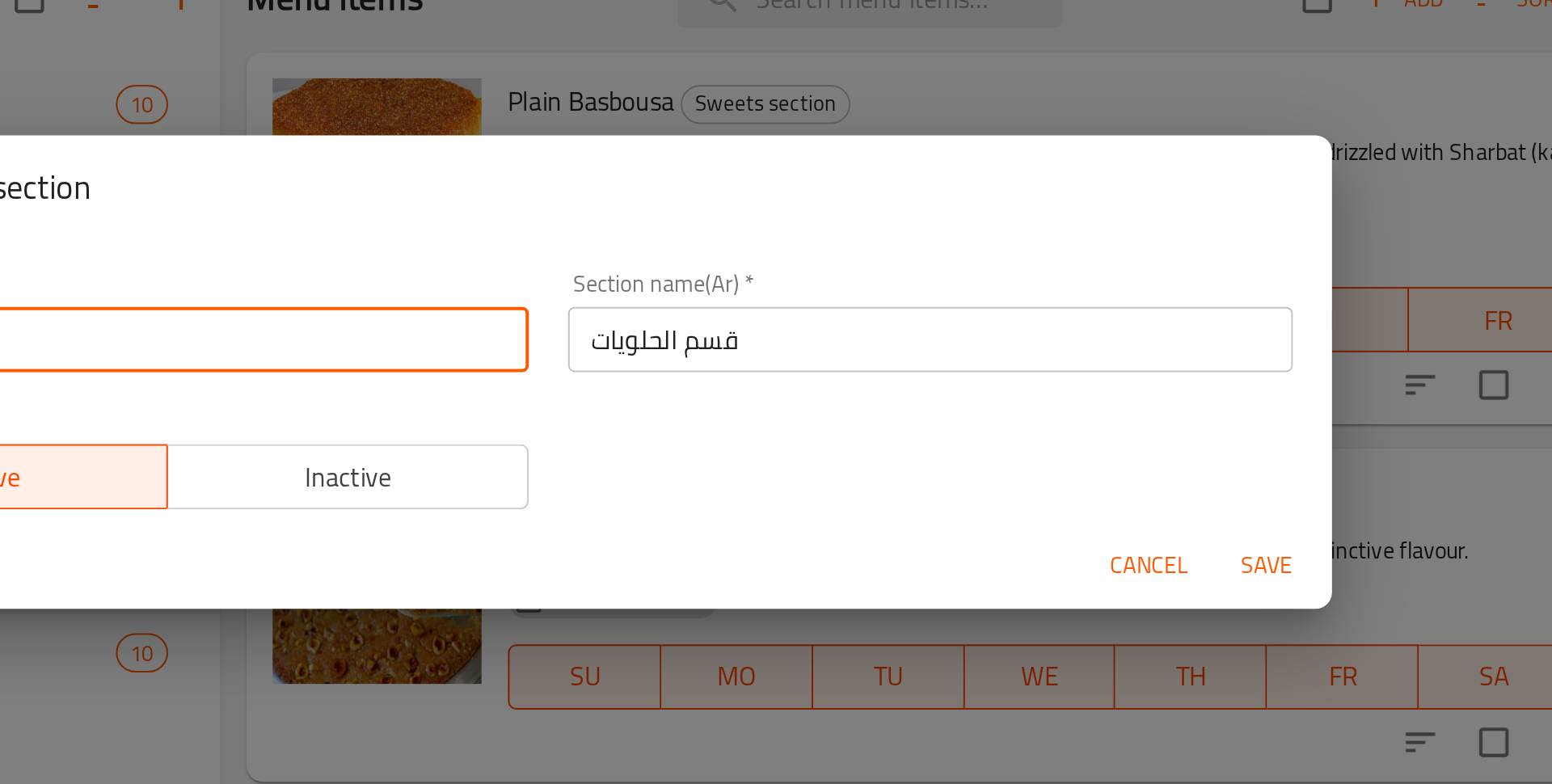
click at [678, 365] on input "Sweets section" at bounding box center [587, 376] width 359 height 32
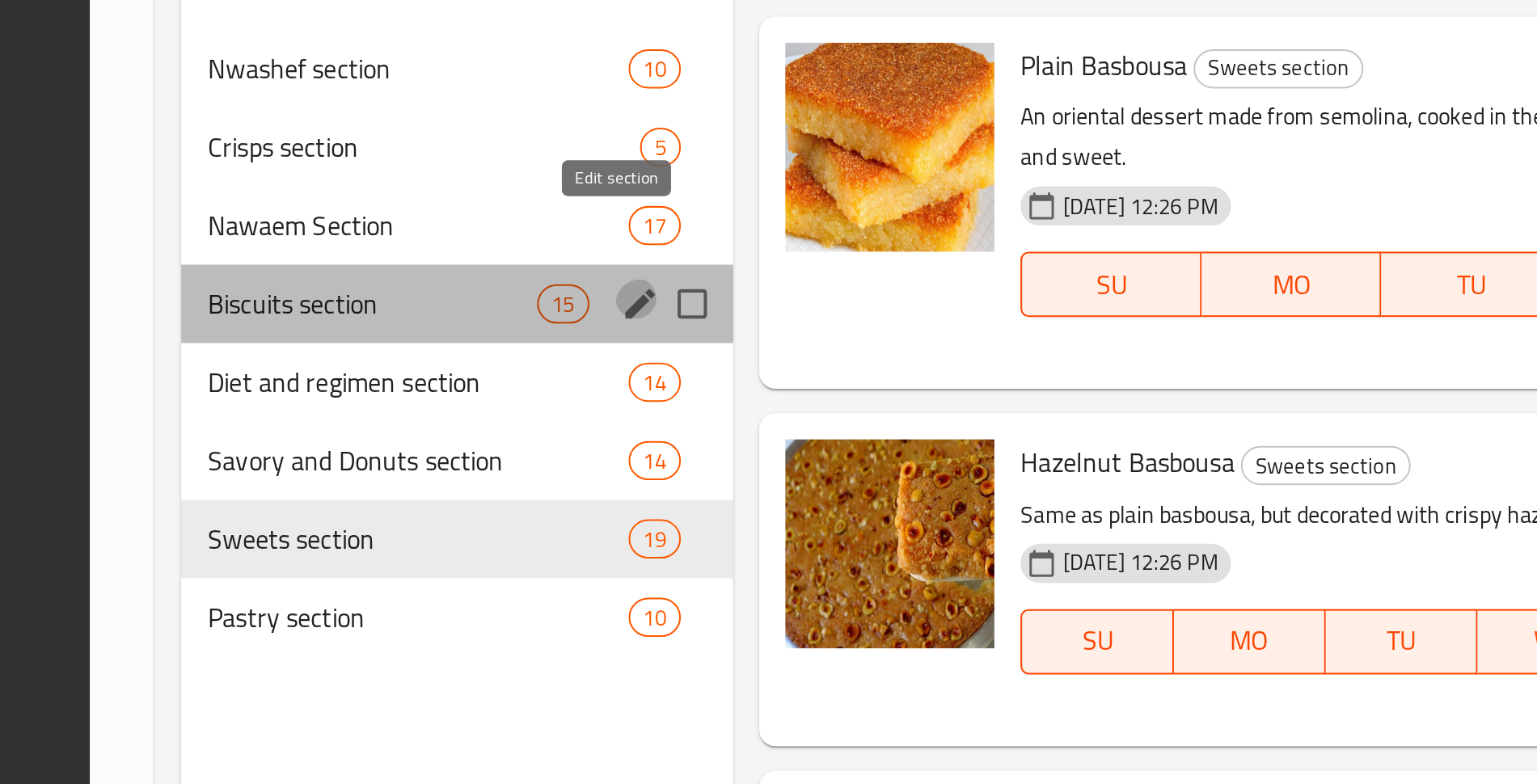
click at [560, 369] on icon "edit" at bounding box center [567, 375] width 14 height 14
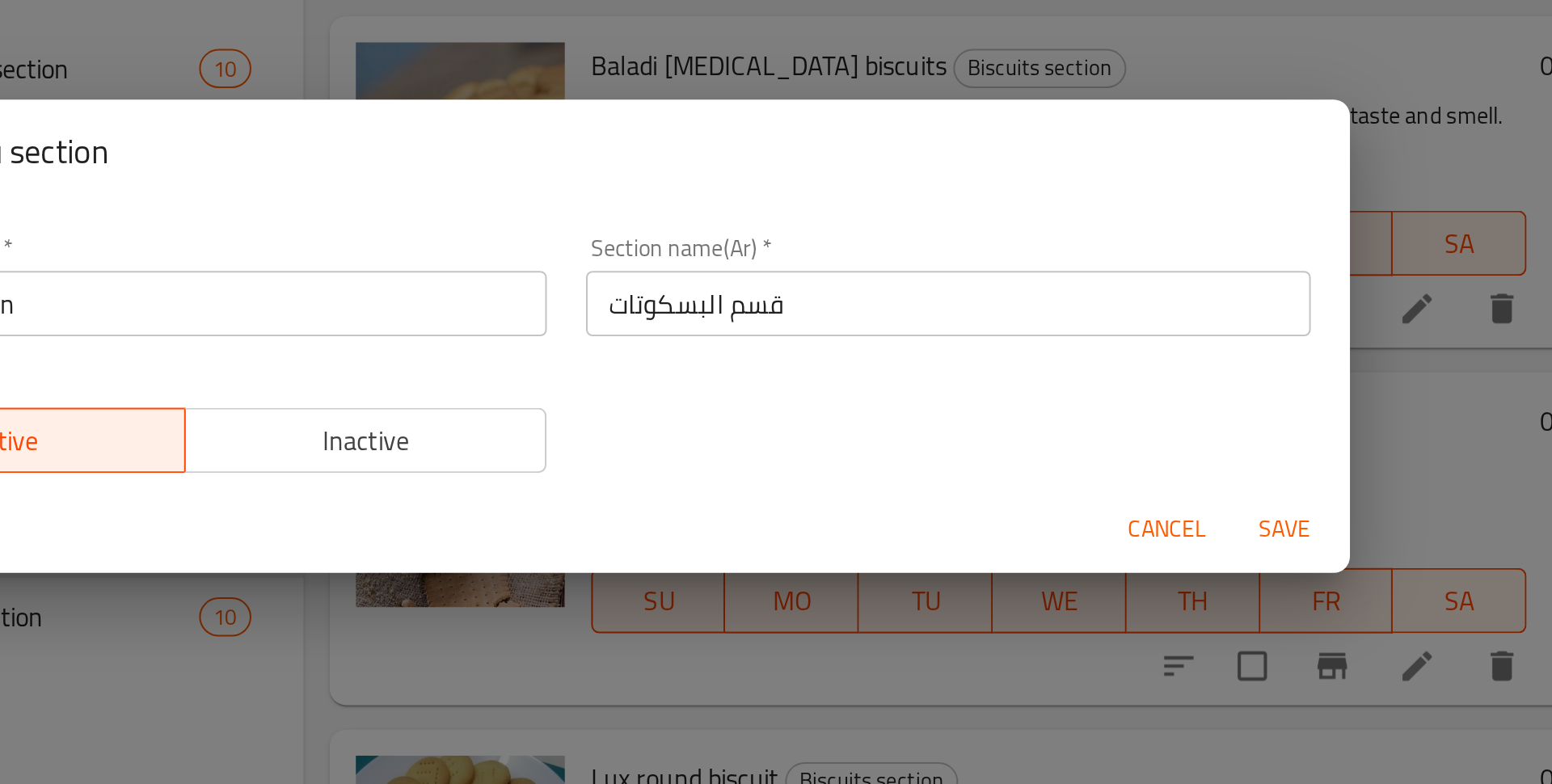
click at [585, 374] on input "Biscuits section" at bounding box center [587, 376] width 359 height 32
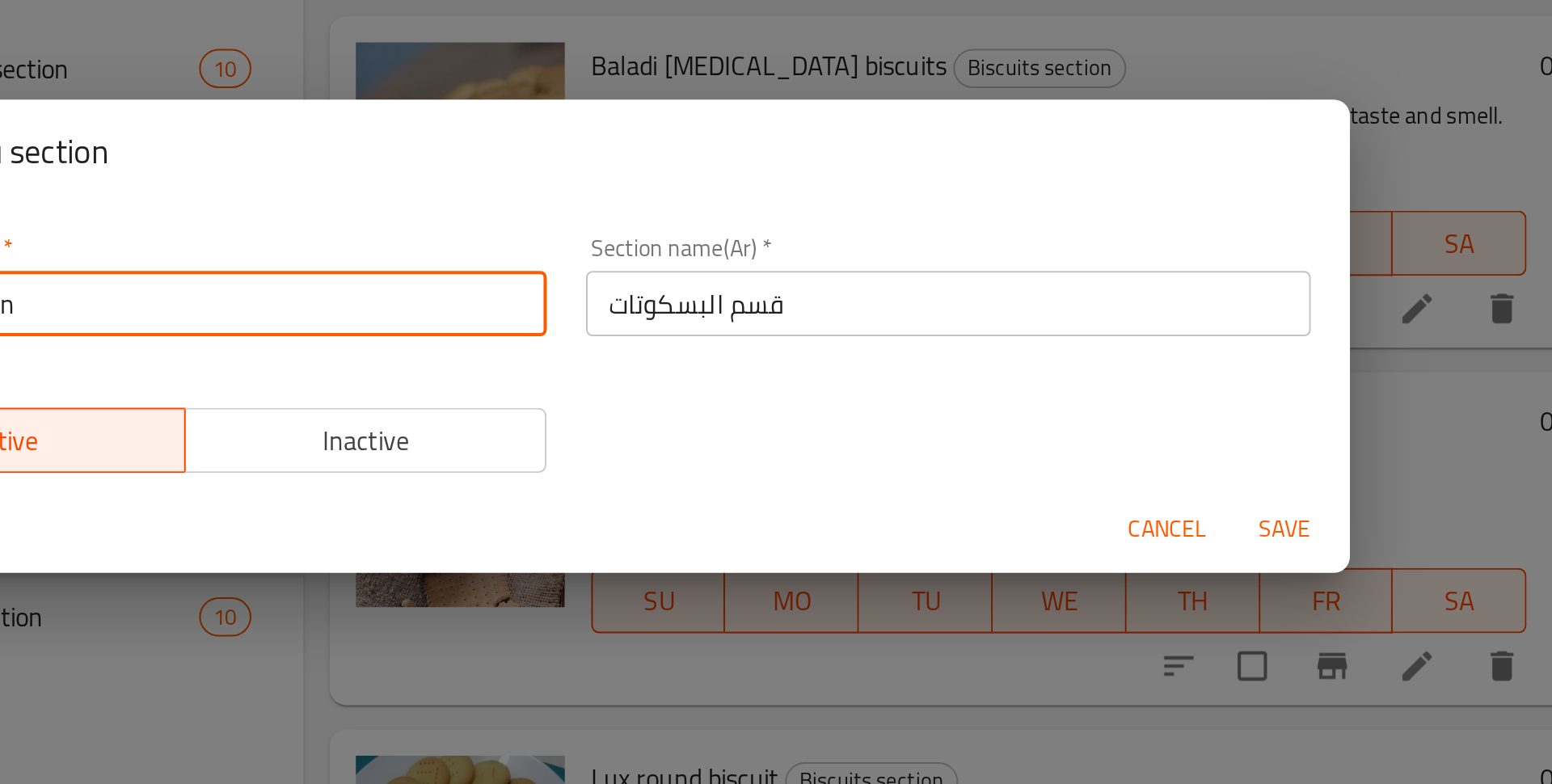
click at [585, 374] on input "Biscuits section" at bounding box center [587, 376] width 359 height 32
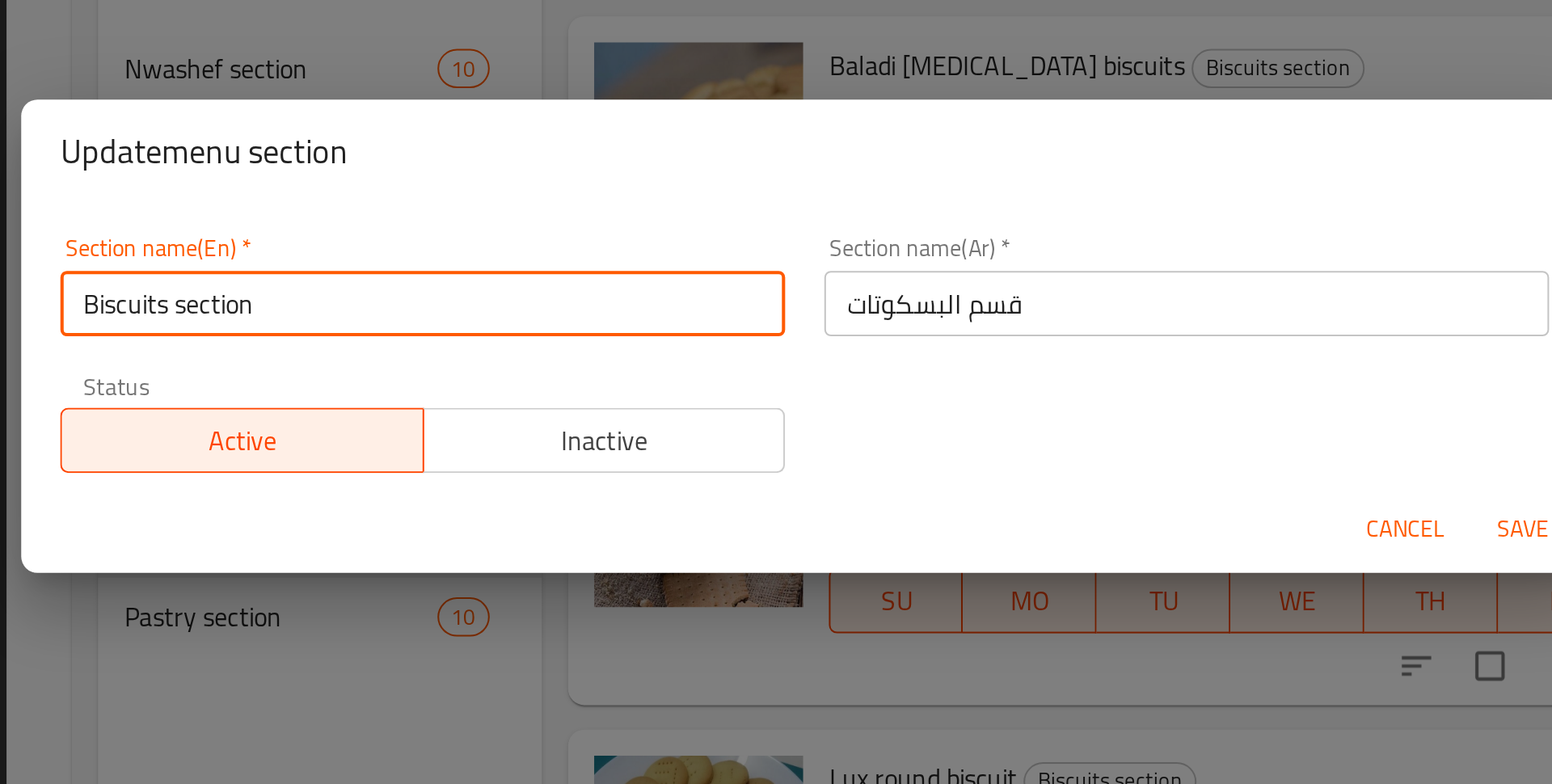
drag, startPoint x: 585, startPoint y: 374, endPoint x: 440, endPoint y: 374, distance: 145.0
click at [440, 374] on input "Biscuits section" at bounding box center [587, 376] width 359 height 32
